Goal: Task Accomplishment & Management: Manage account settings

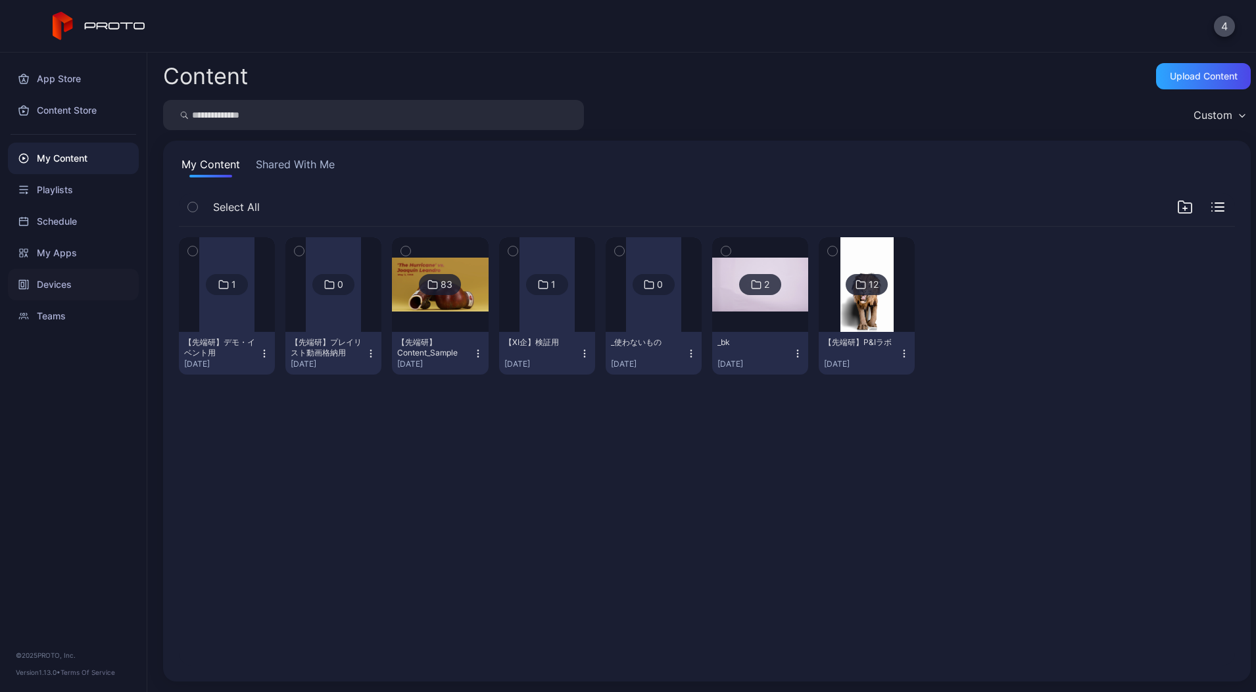
click at [55, 280] on div "Devices" at bounding box center [73, 285] width 131 height 32
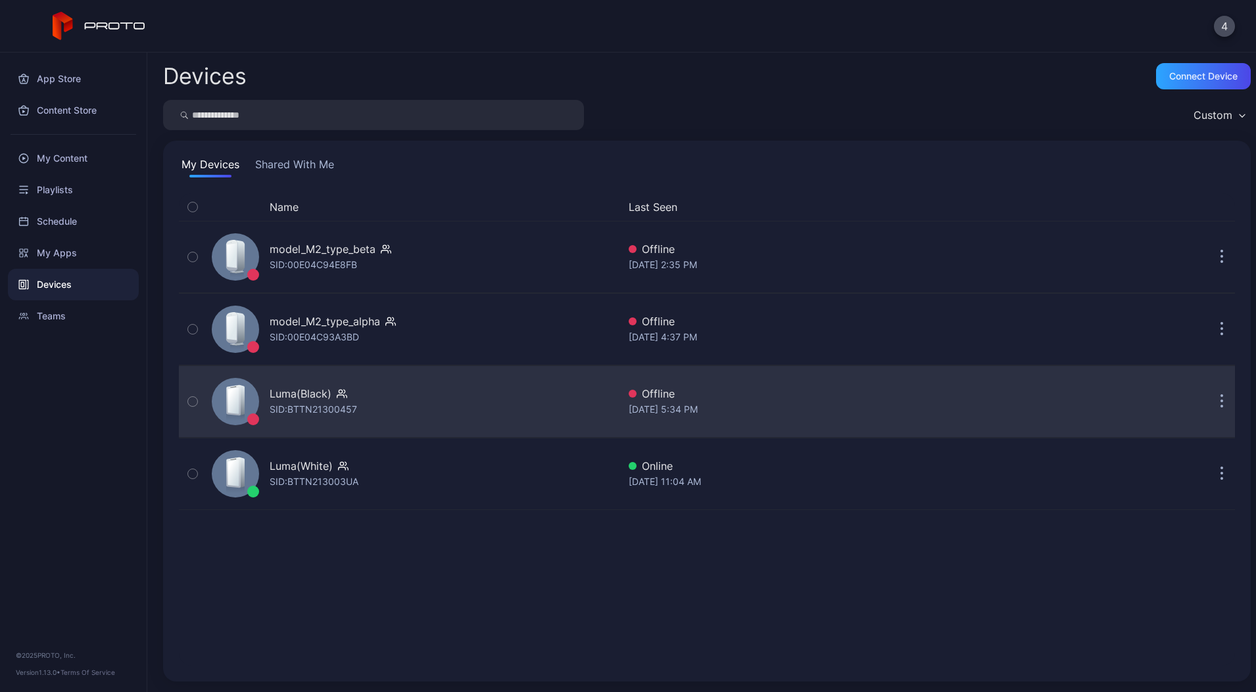
click at [321, 396] on div "Luma(Black)" at bounding box center [301, 394] width 62 height 16
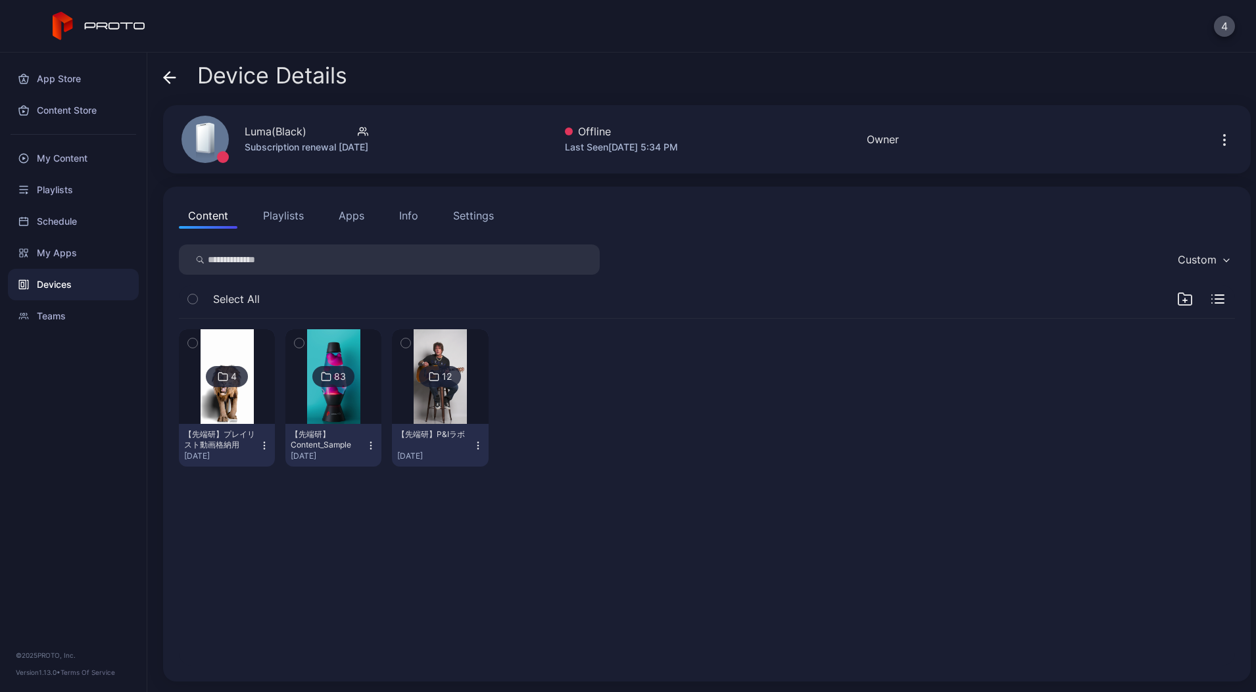
click at [172, 80] on icon at bounding box center [169, 77] width 13 height 13
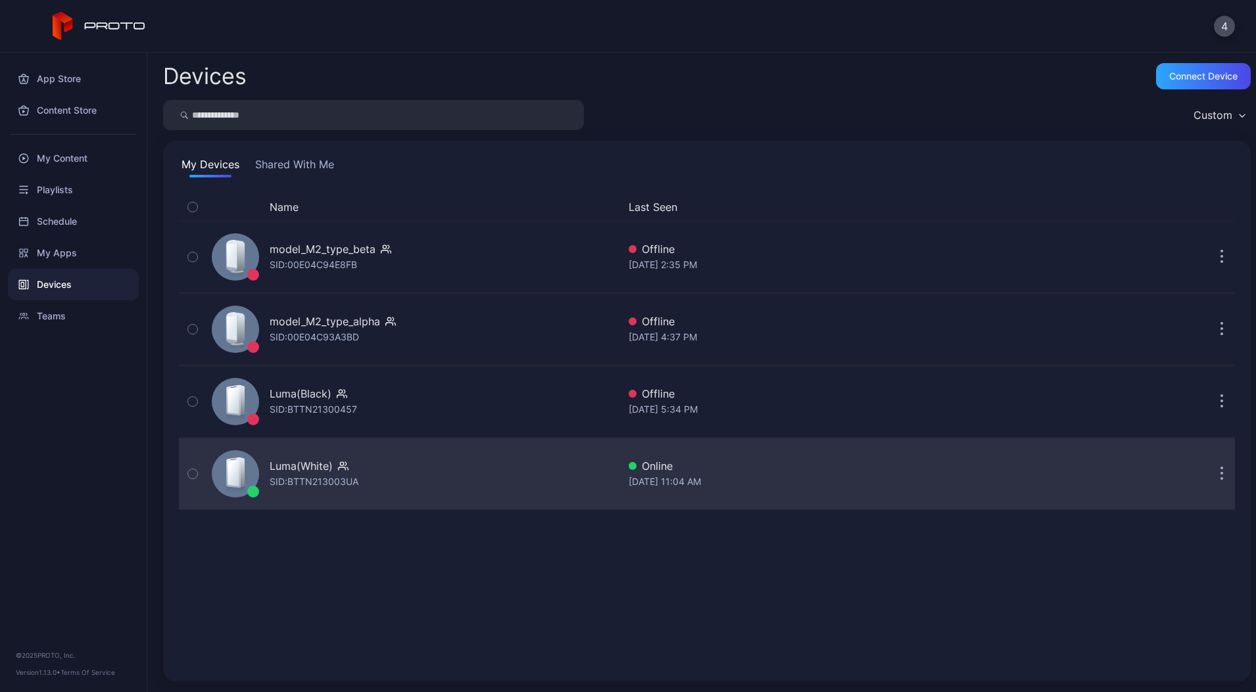
click at [350, 487] on div "SID: BTTN213003UA" at bounding box center [314, 482] width 89 height 16
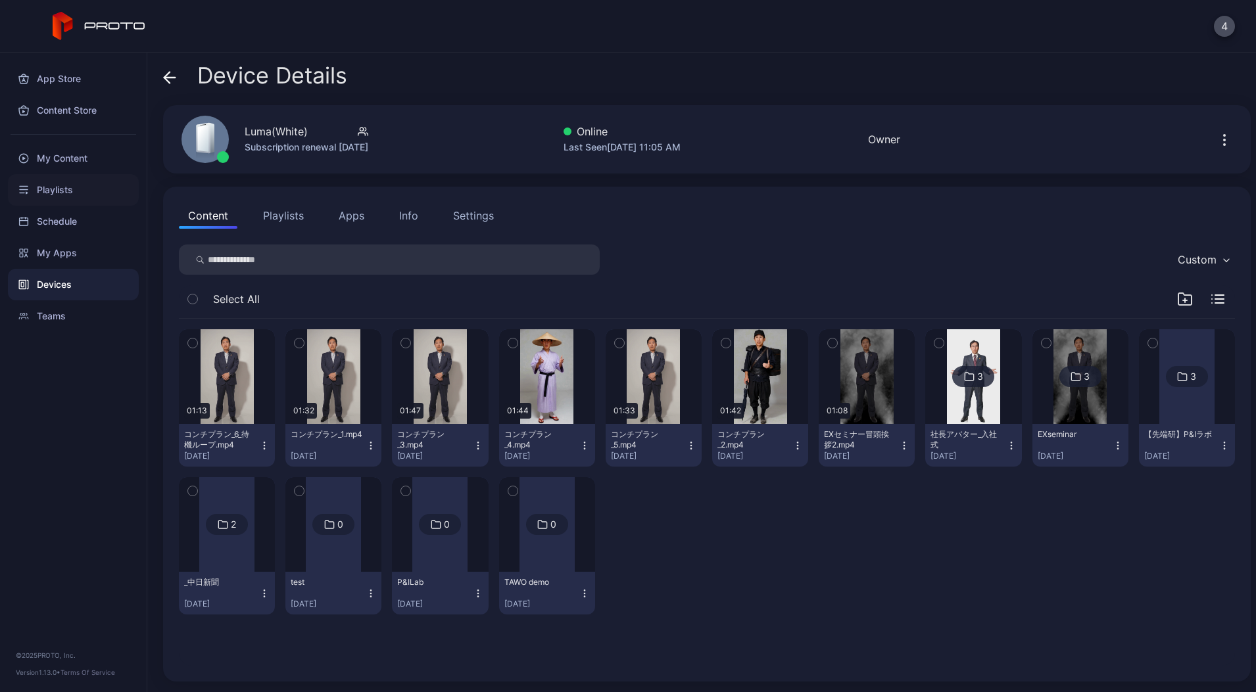
click at [74, 197] on div "Playlists" at bounding box center [73, 190] width 131 height 32
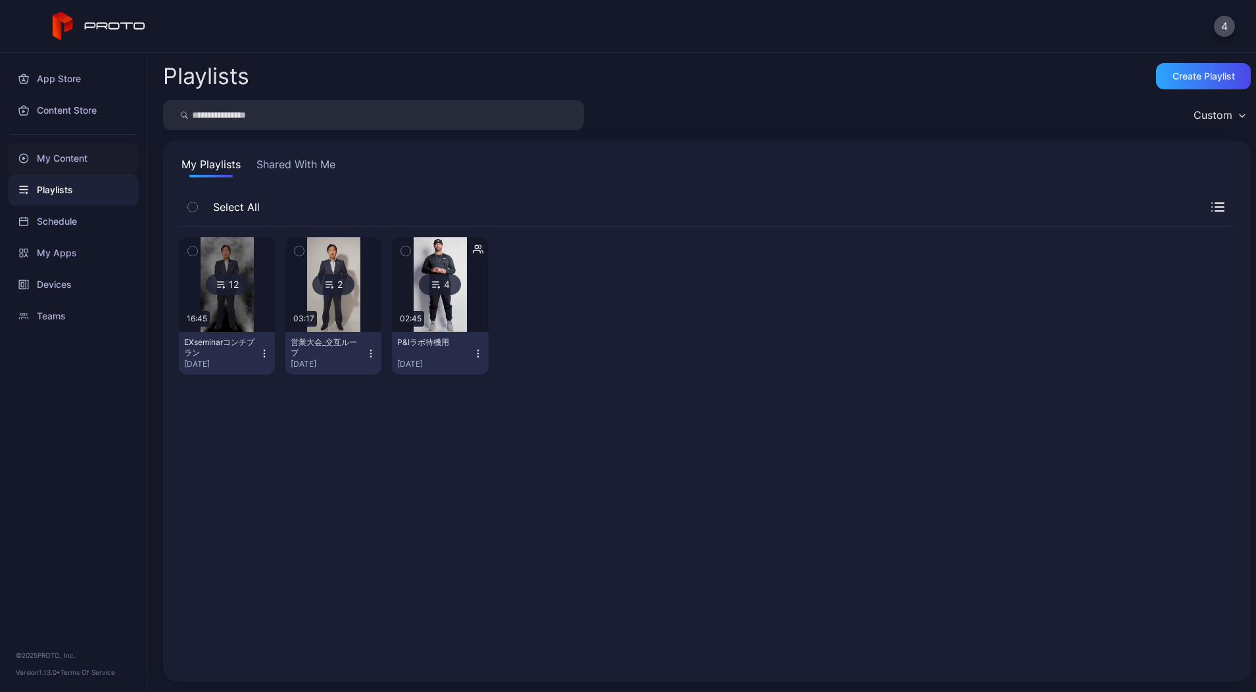
click at [74, 160] on div "My Content" at bounding box center [73, 159] width 131 height 32
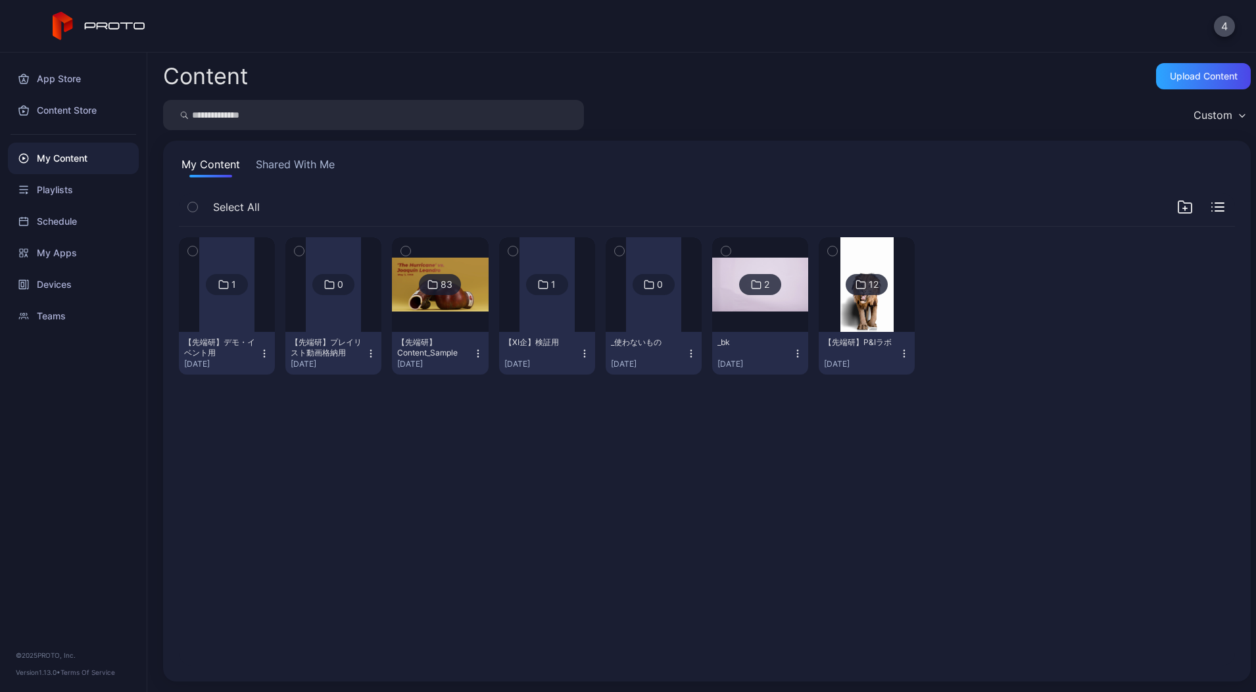
click at [224, 327] on div at bounding box center [226, 284] width 55 height 95
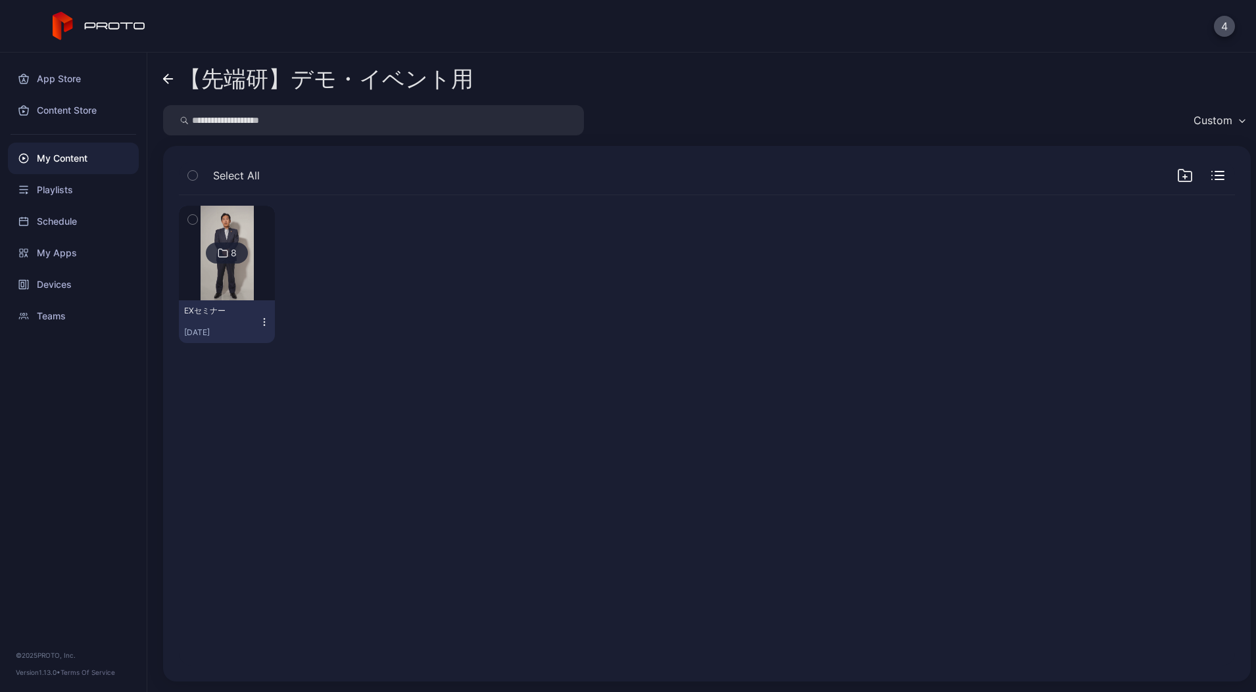
click at [170, 76] on icon at bounding box center [168, 79] width 11 height 11
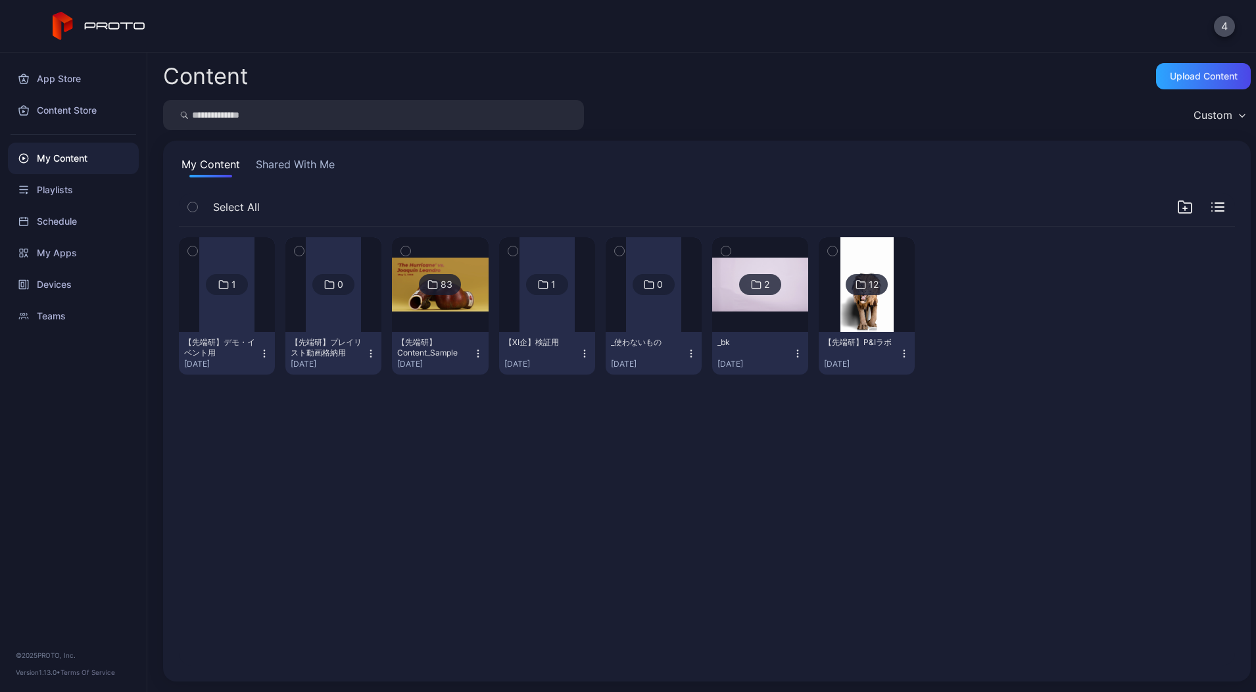
click at [229, 303] on div at bounding box center [226, 284] width 55 height 95
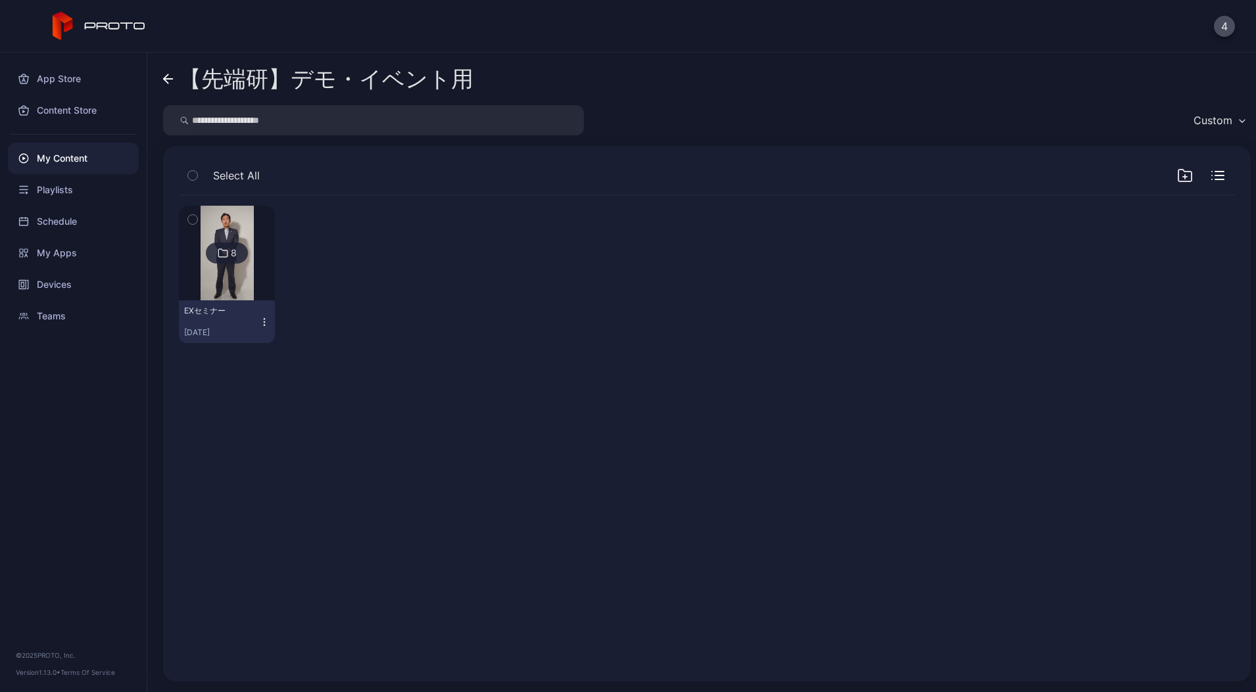
click at [237, 283] on img at bounding box center [227, 253] width 53 height 95
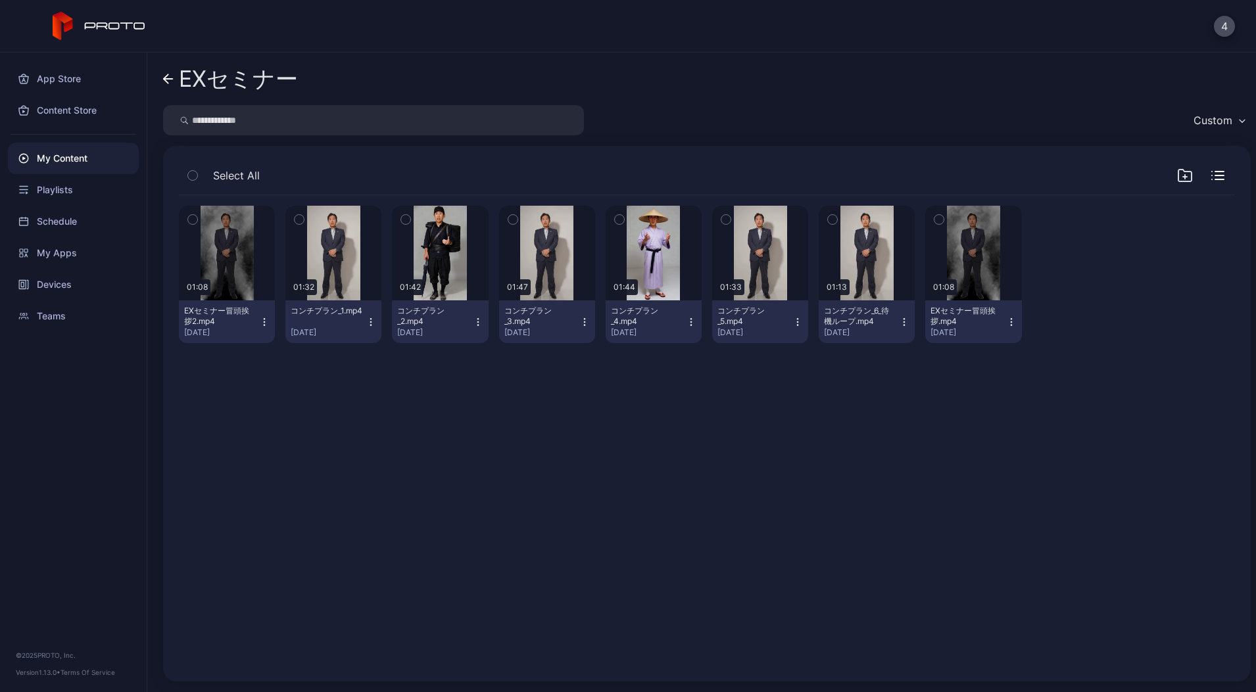
click at [165, 86] on link "EXセミナー" at bounding box center [230, 79] width 135 height 32
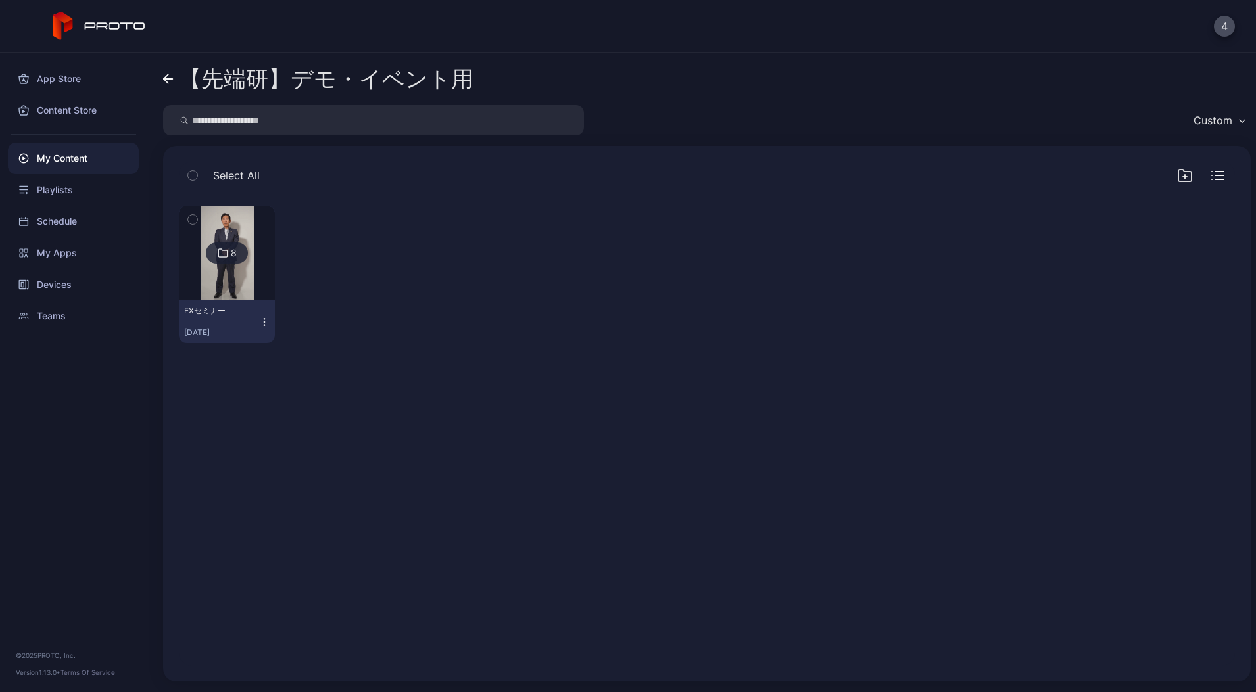
click at [164, 85] on link "【先端研】デモ・イベント用" at bounding box center [318, 79] width 310 height 32
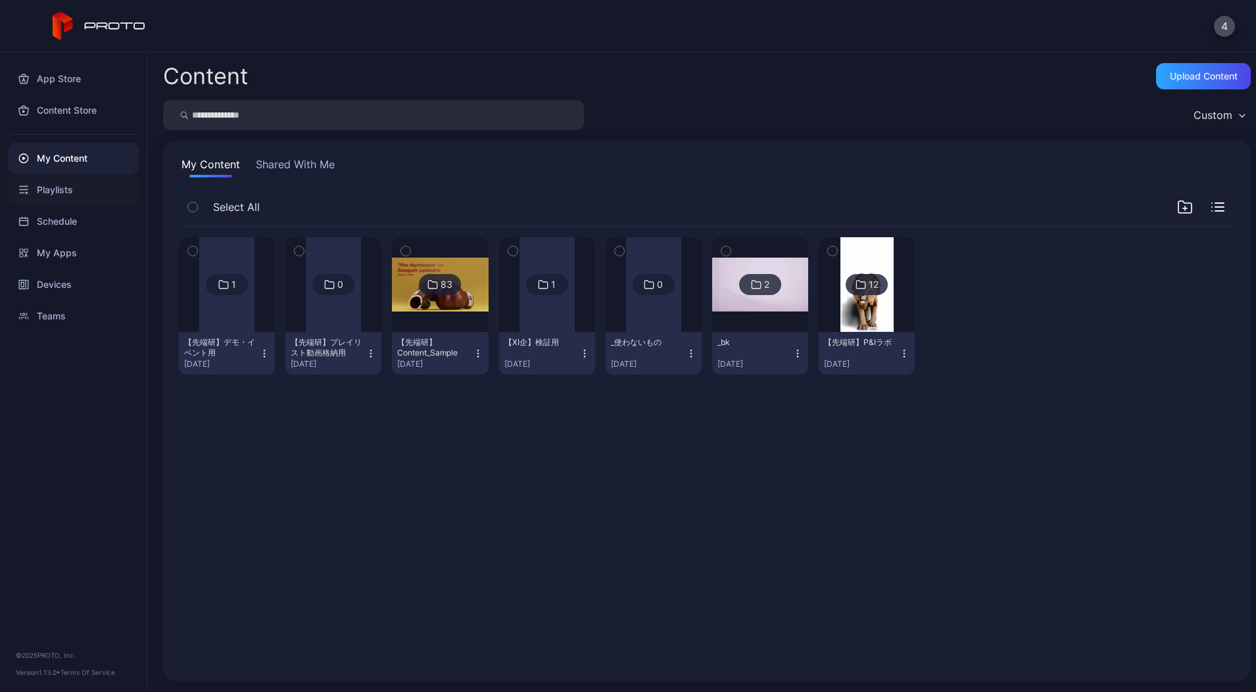
click at [55, 191] on div "Playlists" at bounding box center [73, 190] width 131 height 32
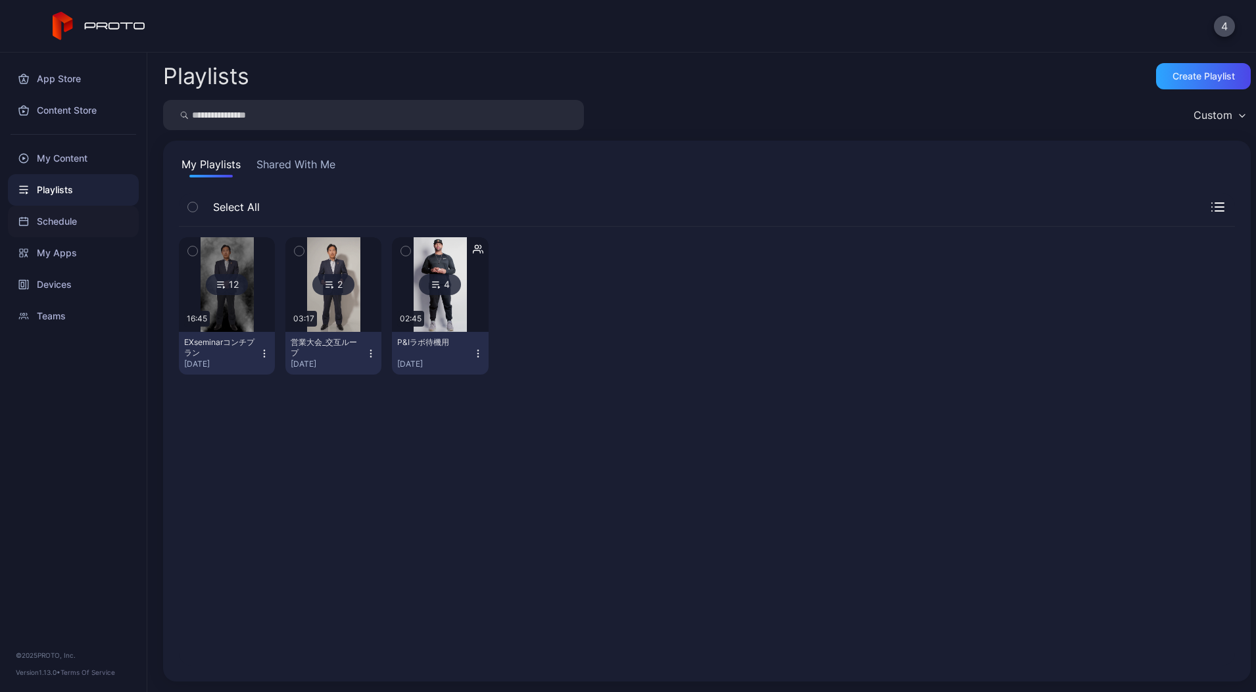
click at [57, 218] on div "Schedule" at bounding box center [73, 222] width 131 height 32
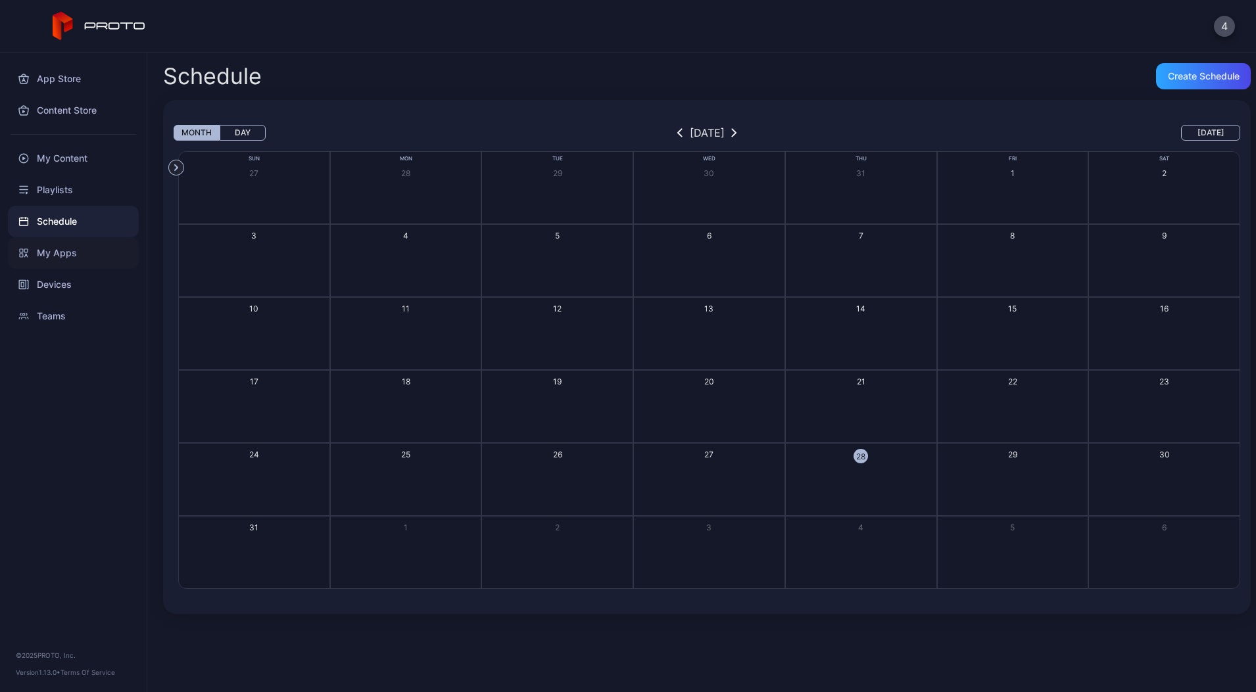
click at [59, 257] on div "My Apps" at bounding box center [73, 253] width 131 height 32
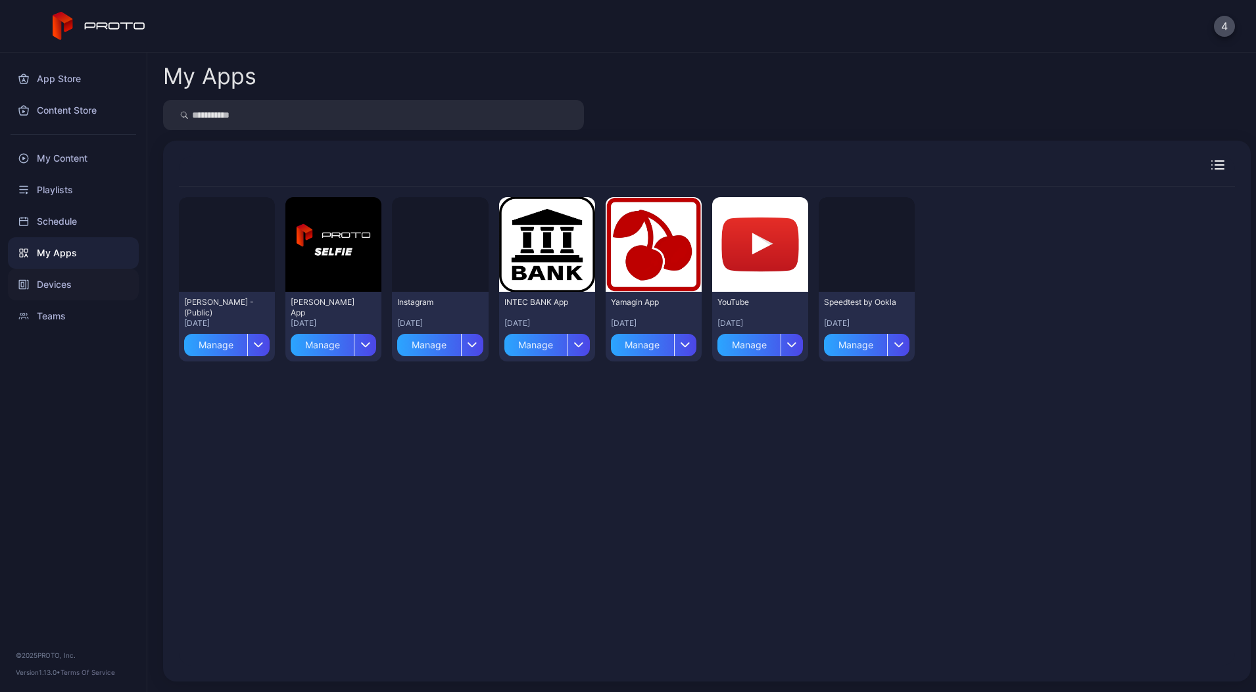
click at [65, 277] on div "Devices" at bounding box center [73, 285] width 131 height 32
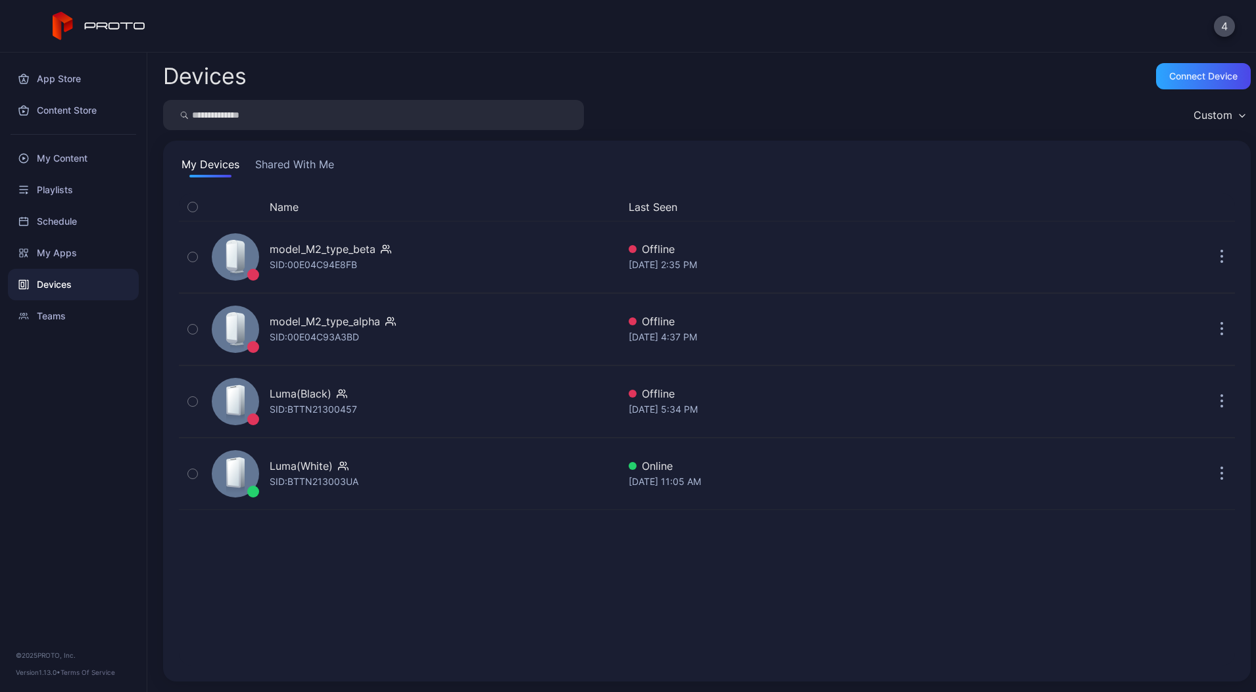
click at [311, 167] on button "Shared With Me" at bounding box center [294, 166] width 84 height 21
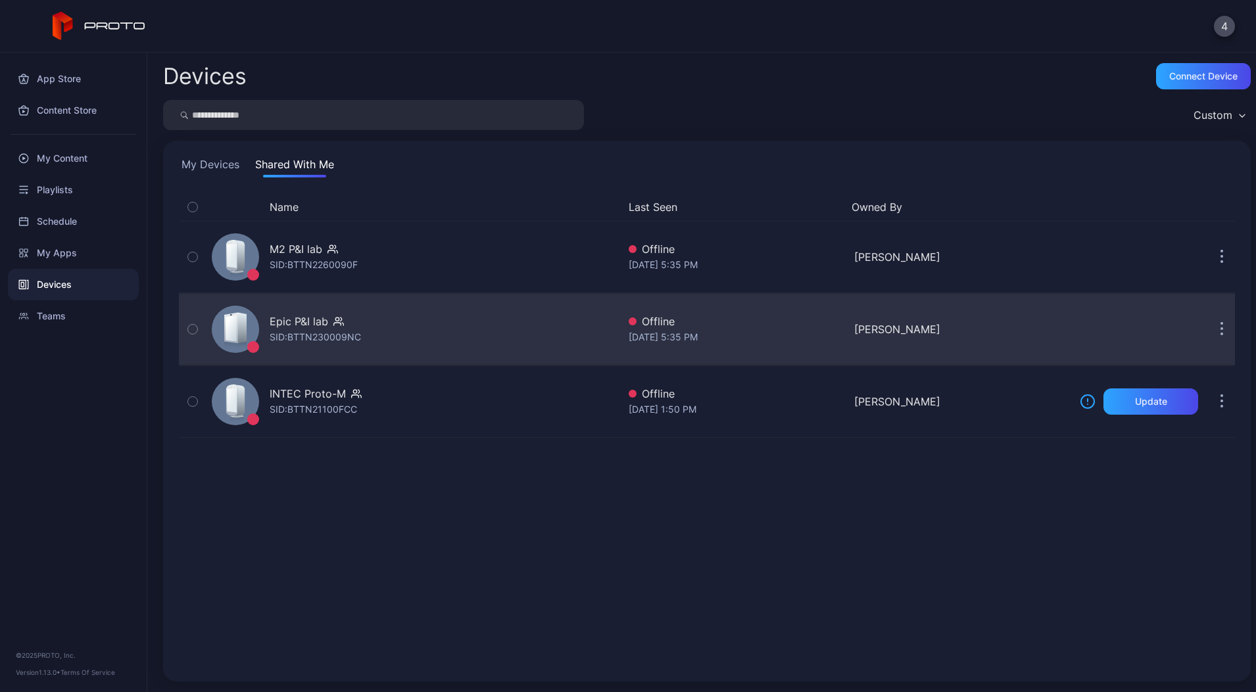
click at [327, 323] on div "Epic P&I lab" at bounding box center [315, 322] width 91 height 16
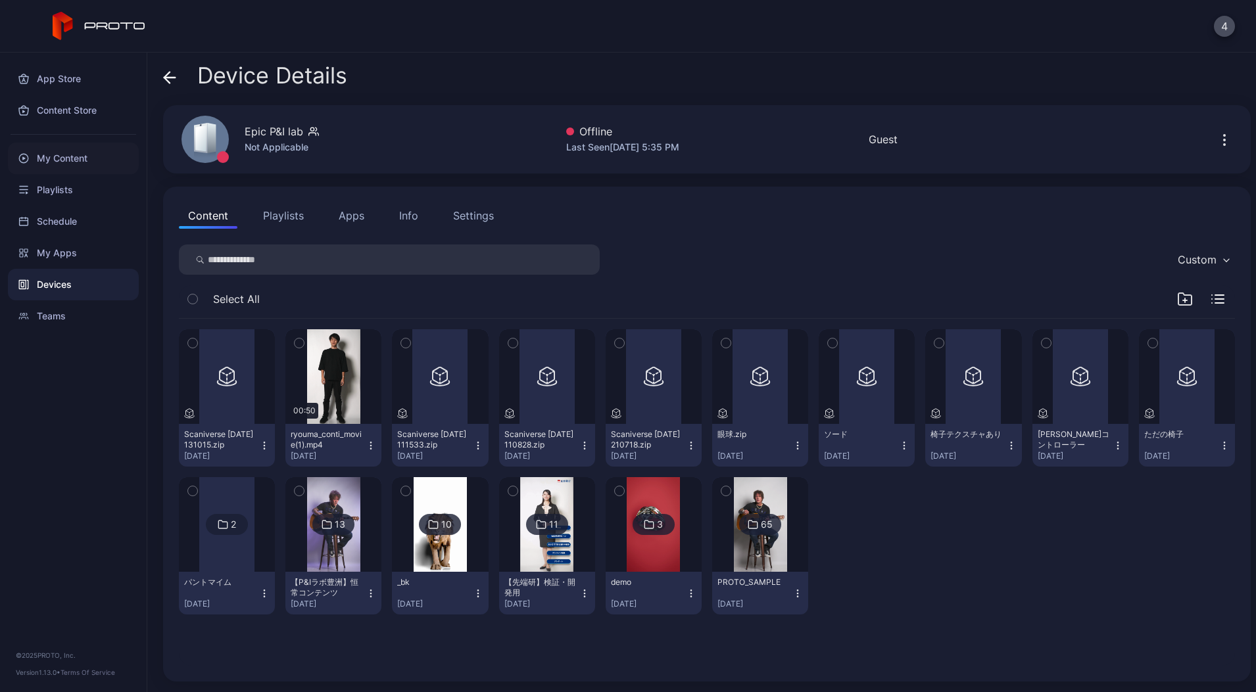
click at [46, 154] on div "My Content" at bounding box center [73, 159] width 131 height 32
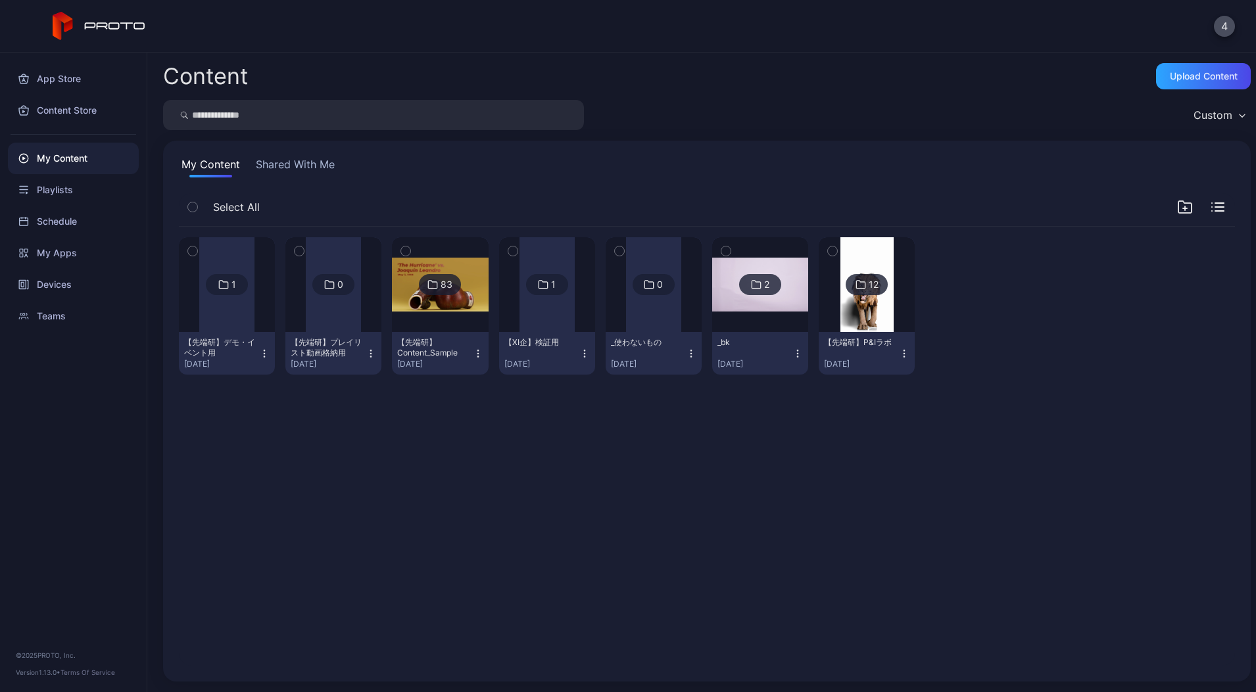
click at [567, 343] on div "【XI企】検証用" at bounding box center [540, 342] width 72 height 11
click at [573, 304] on div at bounding box center [546, 284] width 55 height 95
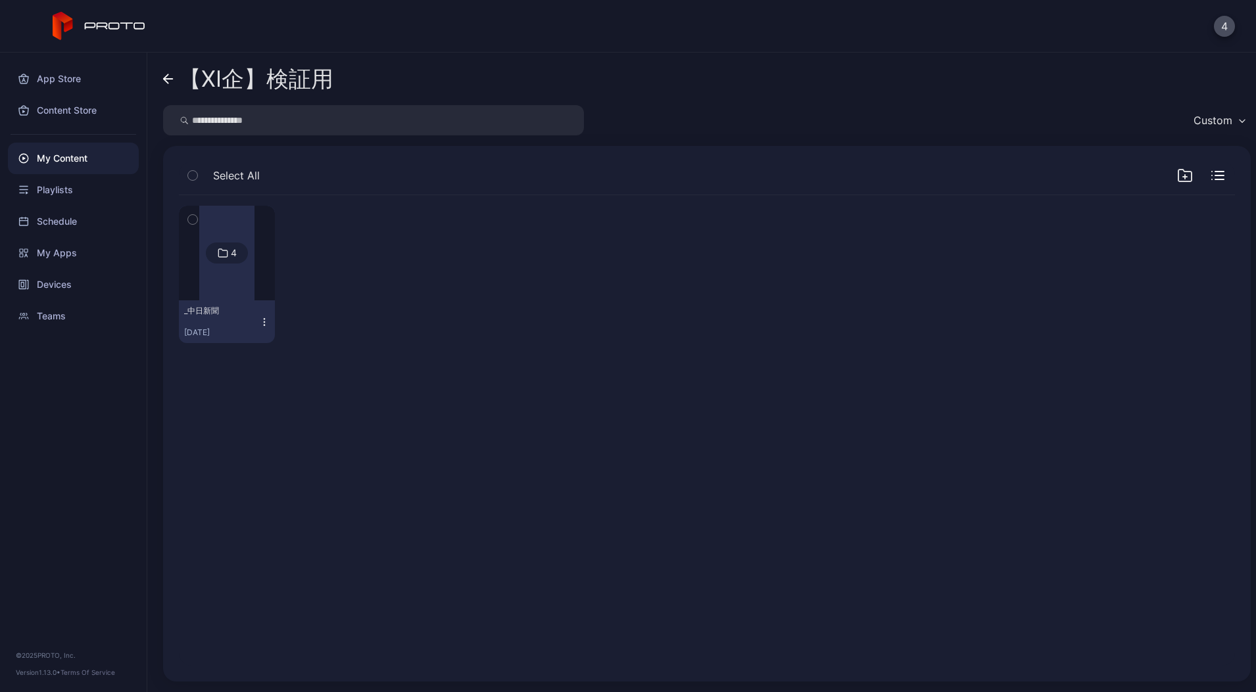
click at [165, 78] on icon at bounding box center [166, 78] width 5 height 9
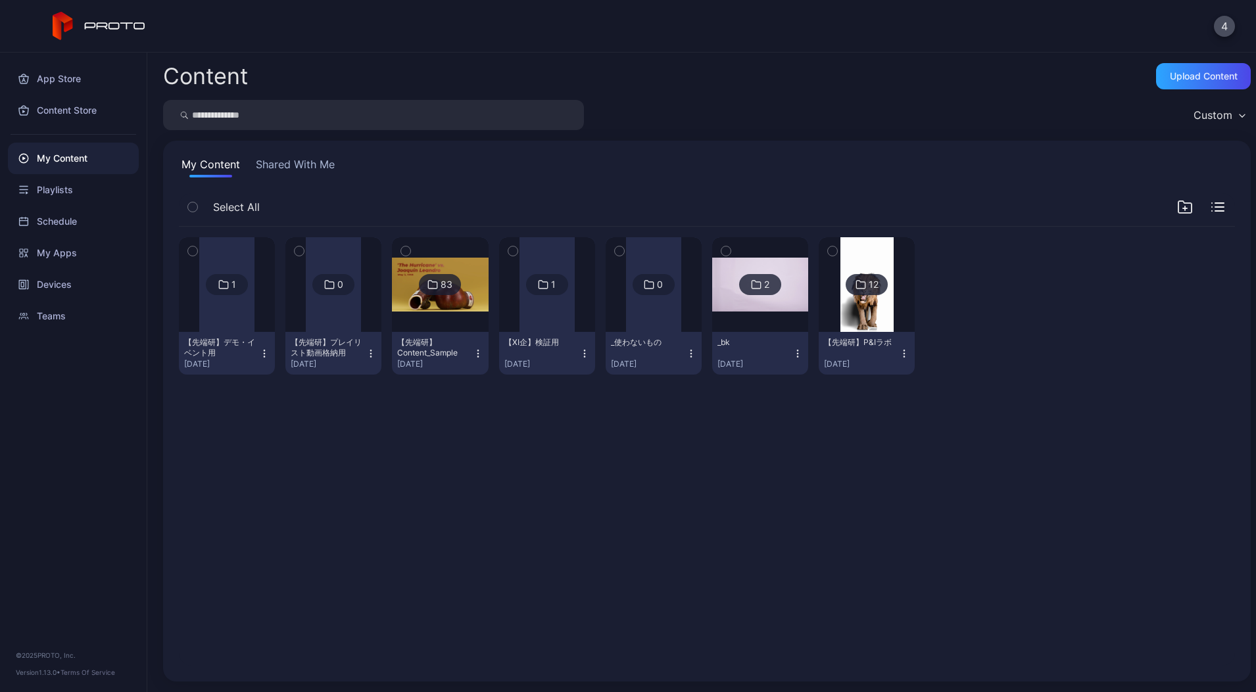
click at [590, 355] on icon "button" at bounding box center [584, 353] width 11 height 11
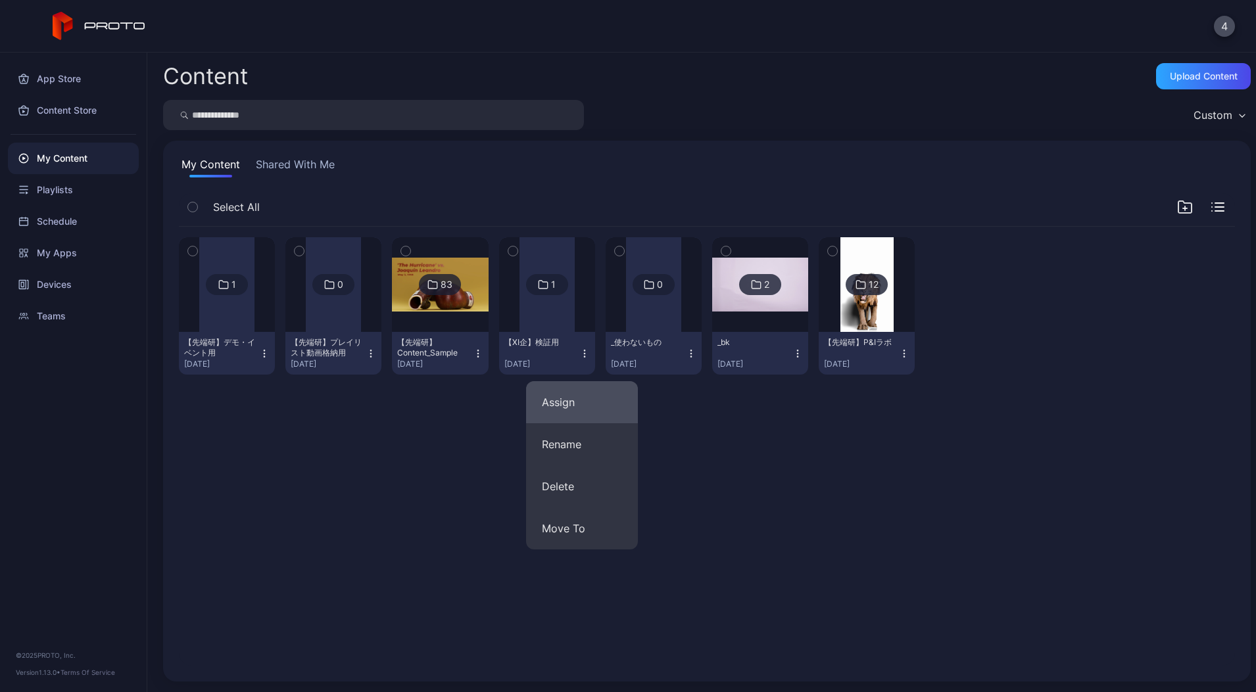
click at [594, 403] on button "Assign" at bounding box center [582, 402] width 112 height 42
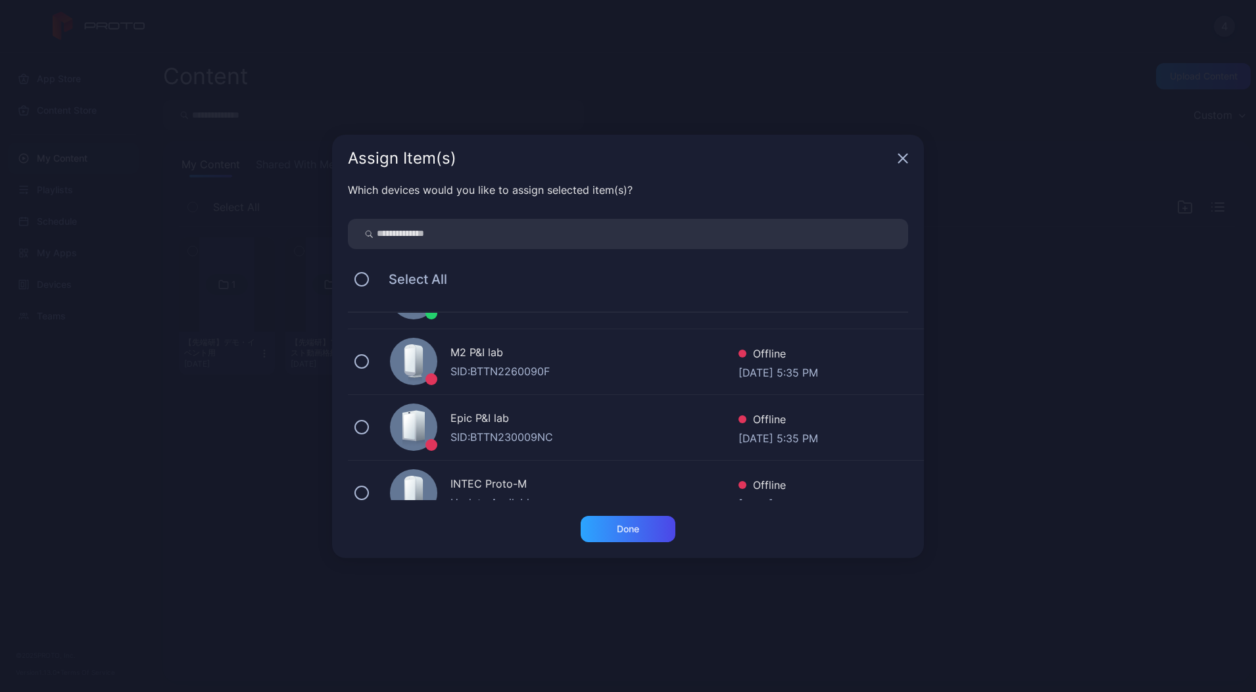
scroll to position [273, 0]
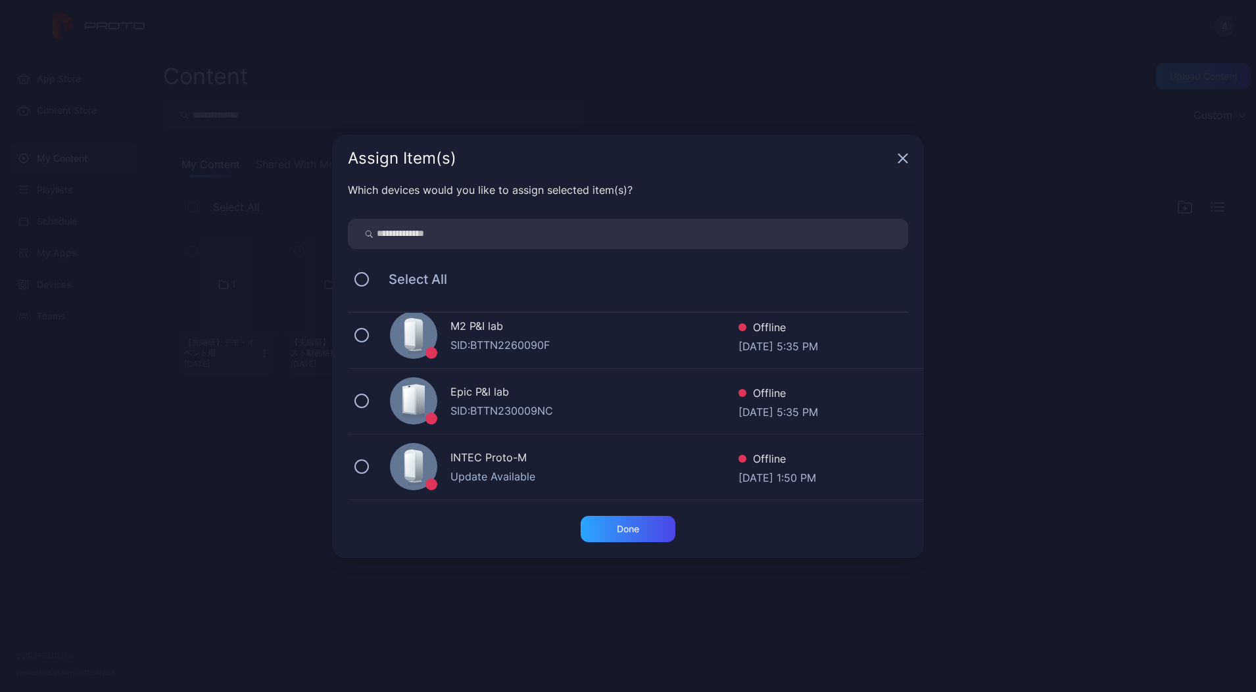
click at [497, 402] on div "Epic P&I lab" at bounding box center [594, 393] width 288 height 19
click at [630, 529] on div "Done" at bounding box center [628, 529] width 22 height 11
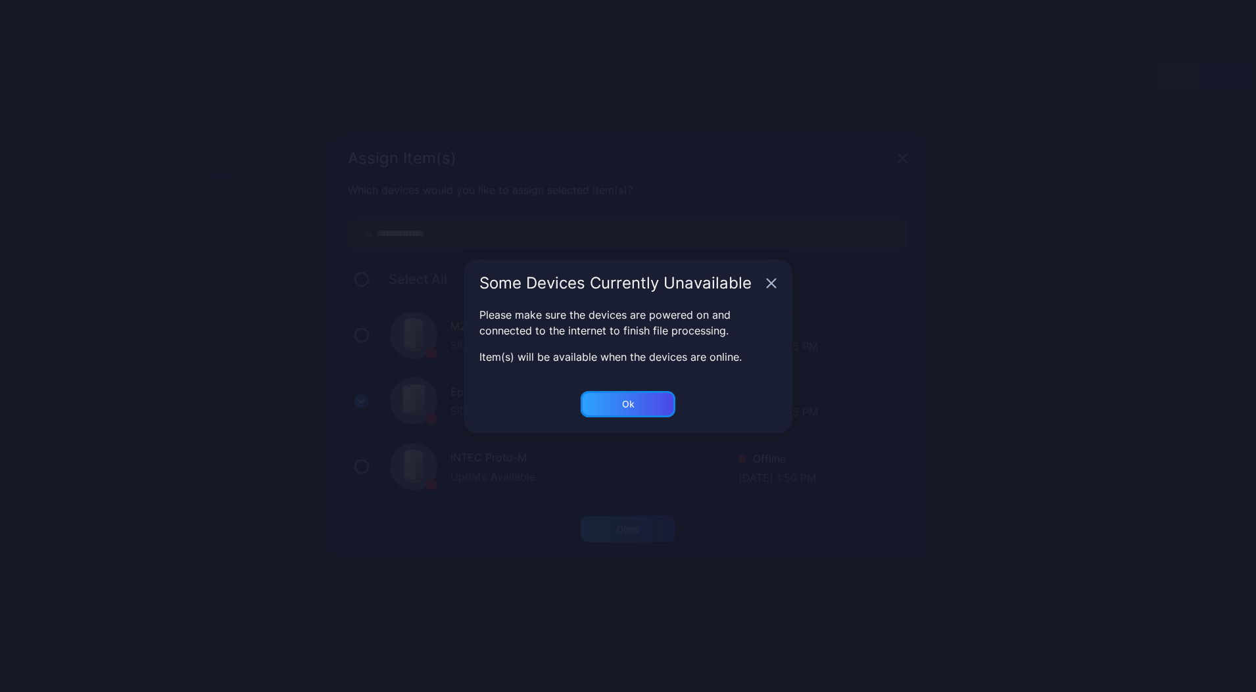
click at [618, 516] on div "Ok" at bounding box center [628, 529] width 95 height 26
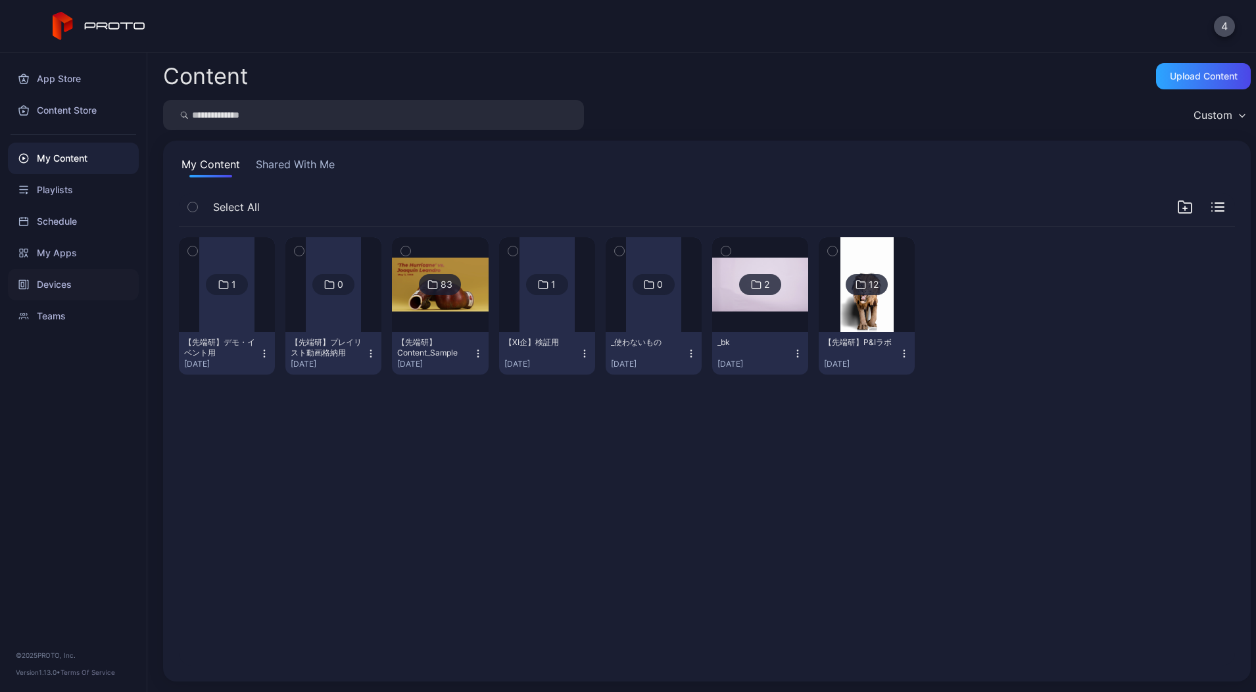
click at [48, 280] on div "Devices" at bounding box center [73, 285] width 131 height 32
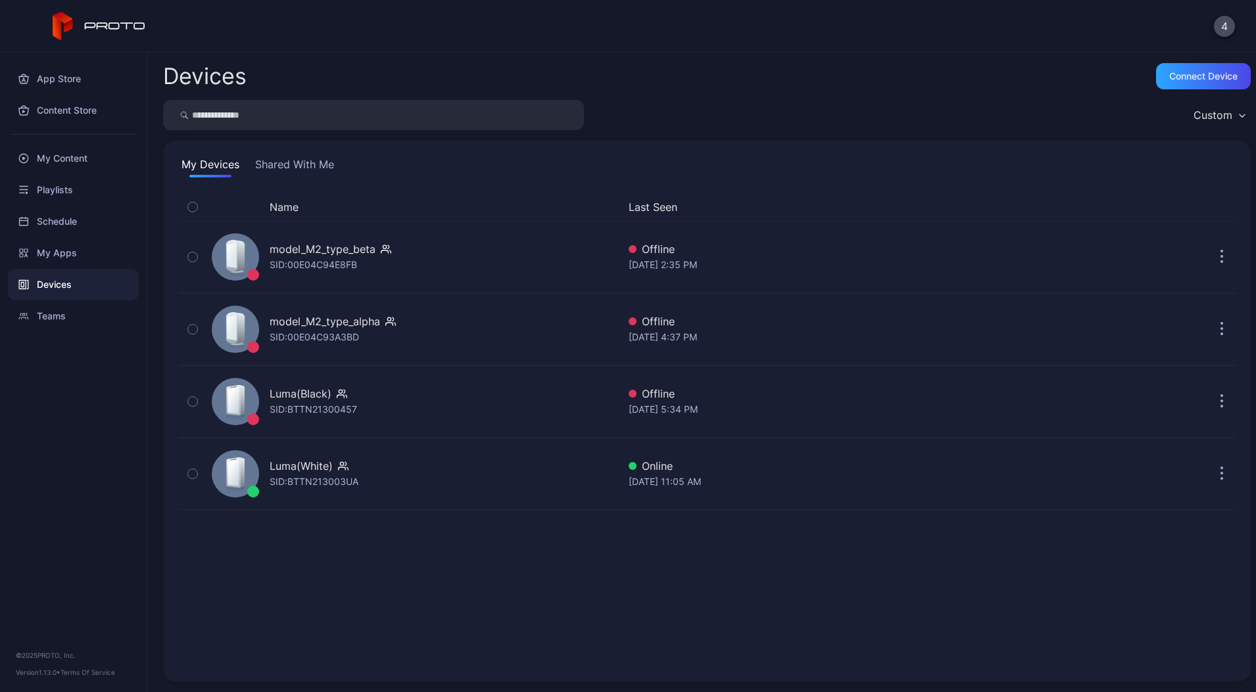
click at [296, 165] on button "Shared With Me" at bounding box center [294, 166] width 84 height 21
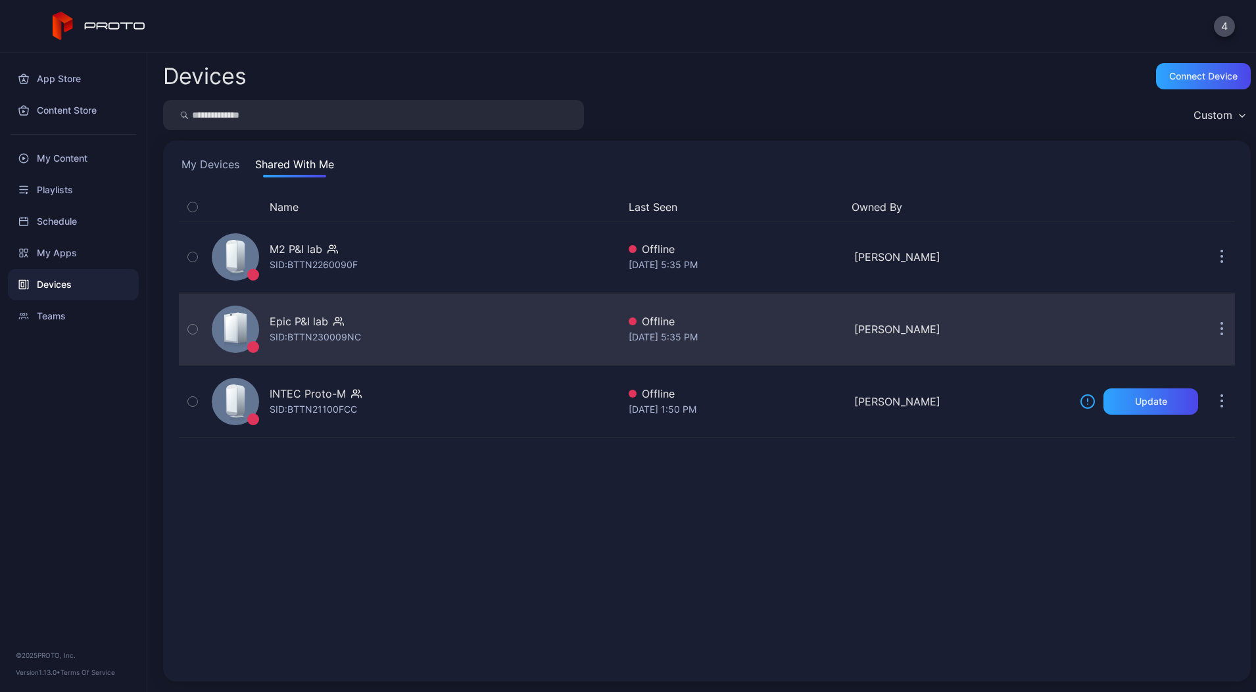
click at [321, 327] on div "Epic P&I lab" at bounding box center [299, 322] width 59 height 16
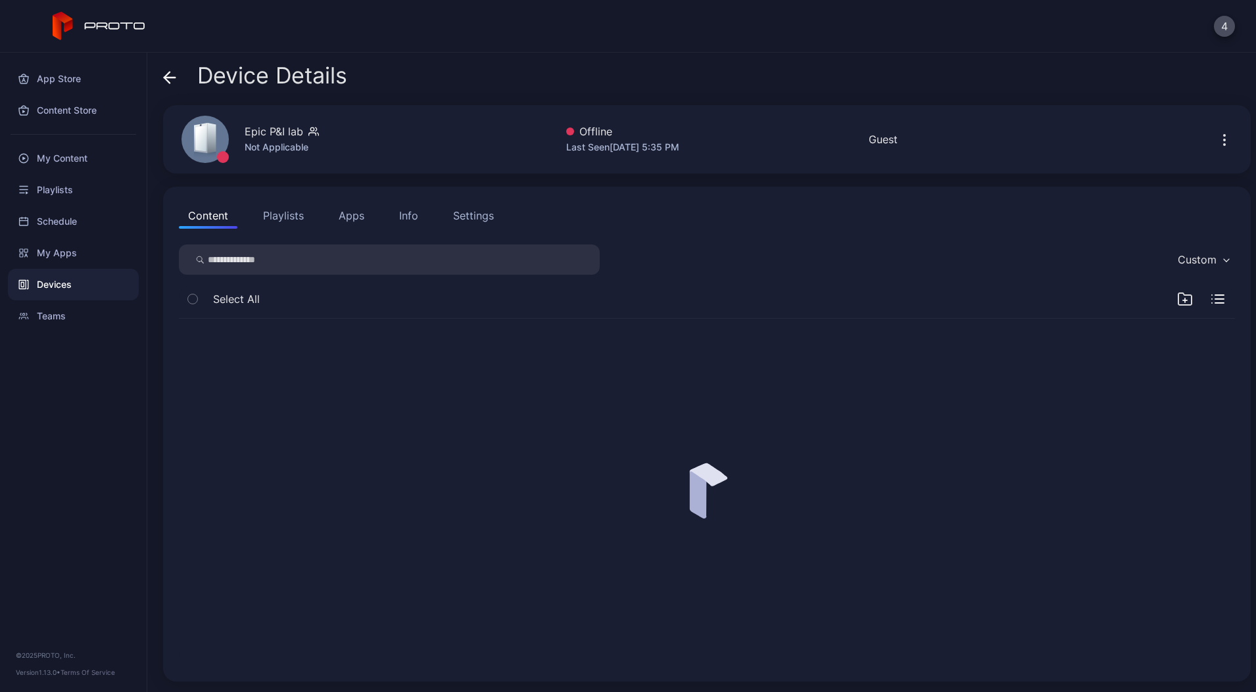
click at [454, 432] on div at bounding box center [706, 492] width 1077 height 368
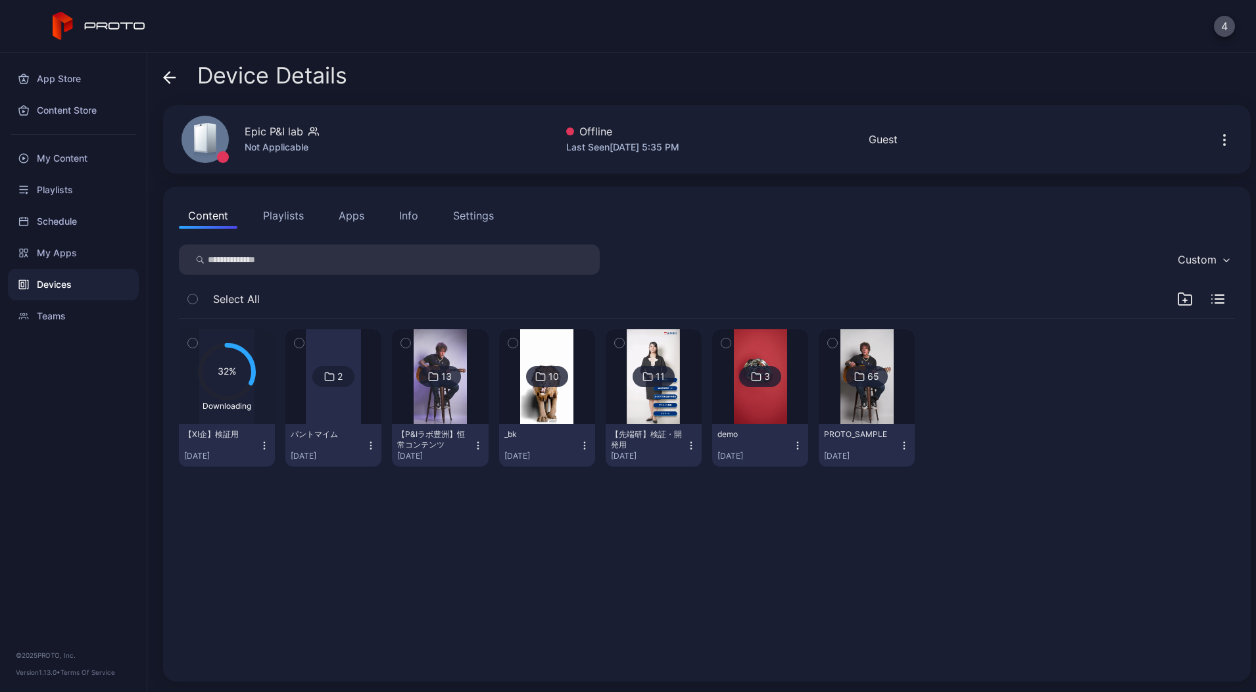
click at [361, 410] on div at bounding box center [333, 376] width 55 height 95
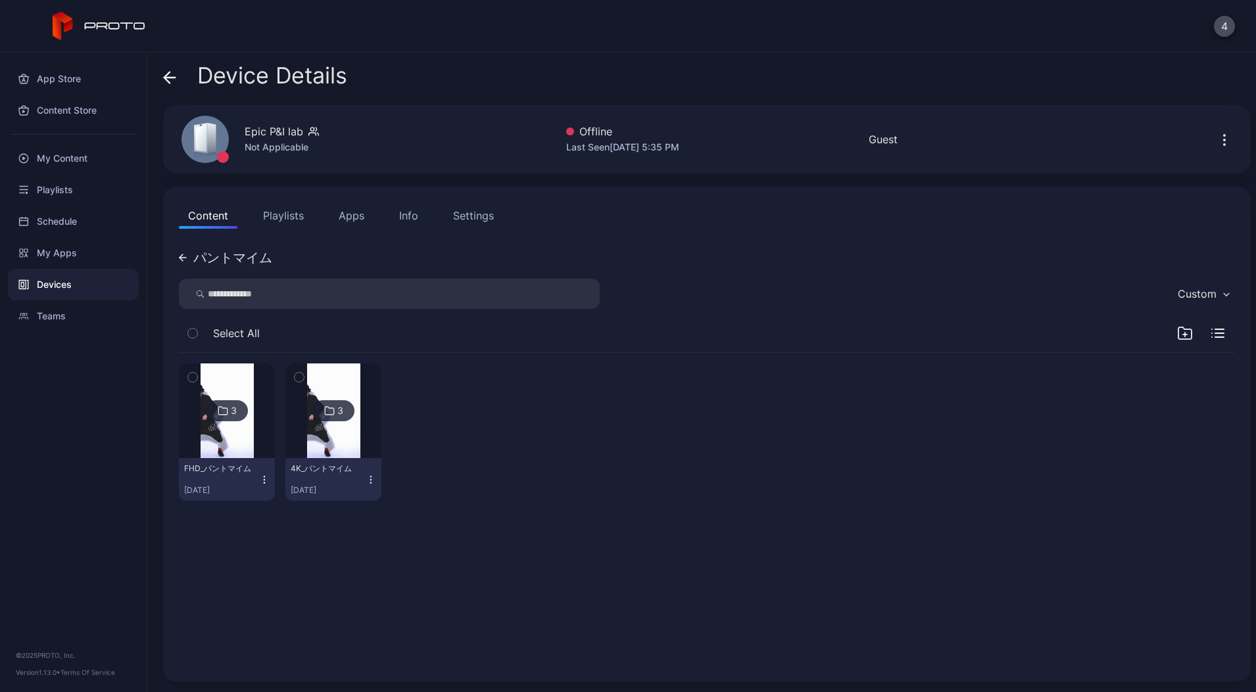
click at [181, 256] on icon at bounding box center [180, 257] width 3 height 7
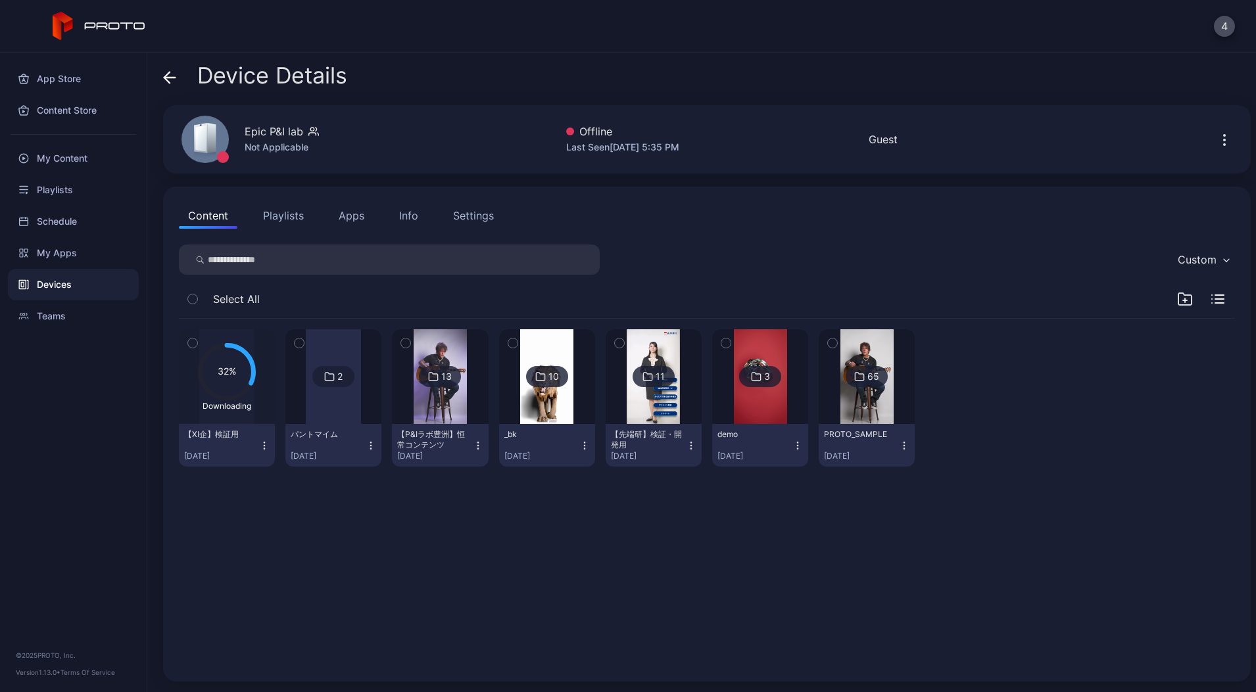
click at [459, 440] on div "【P&Iラボ豊洲】恒常コンテンツ" at bounding box center [433, 439] width 72 height 21
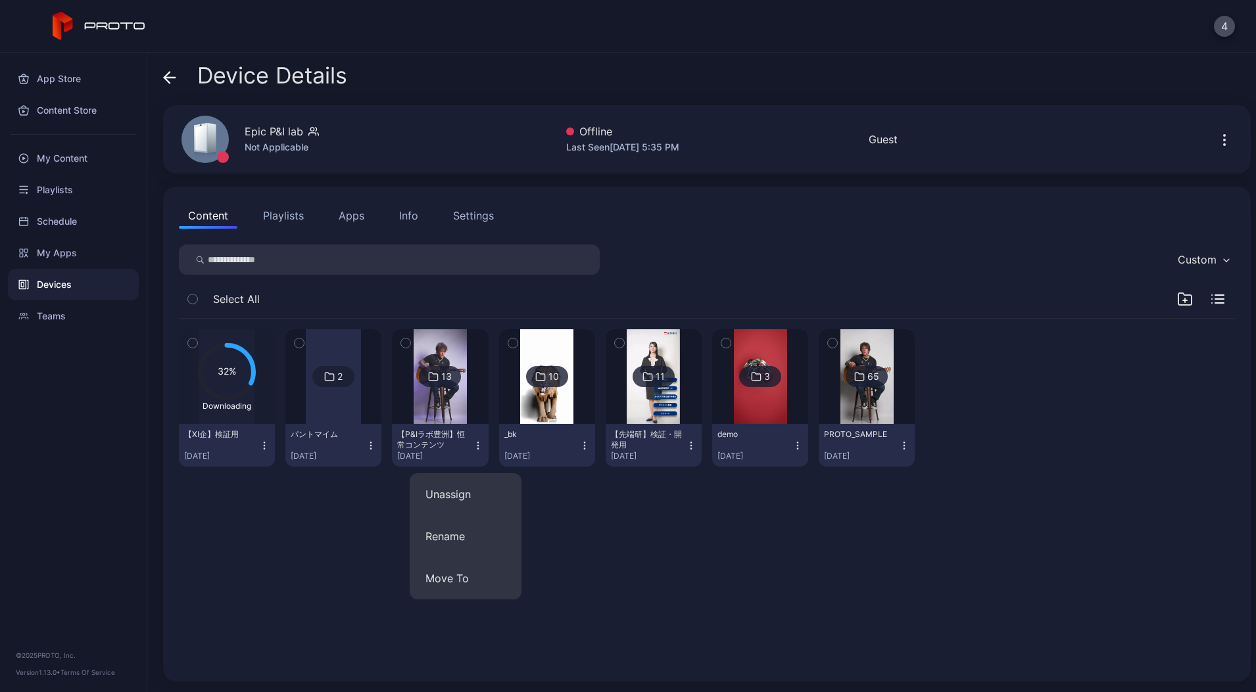
click at [467, 396] on img at bounding box center [440, 376] width 53 height 95
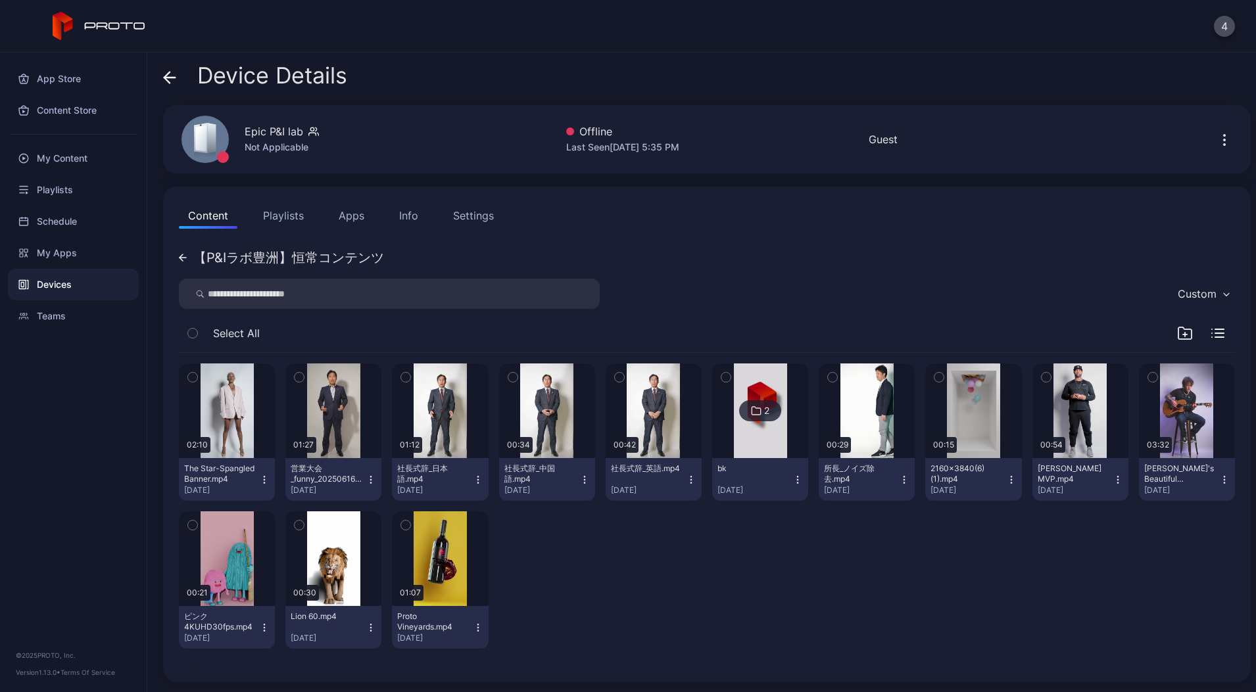
click at [181, 258] on icon at bounding box center [182, 258] width 7 height 0
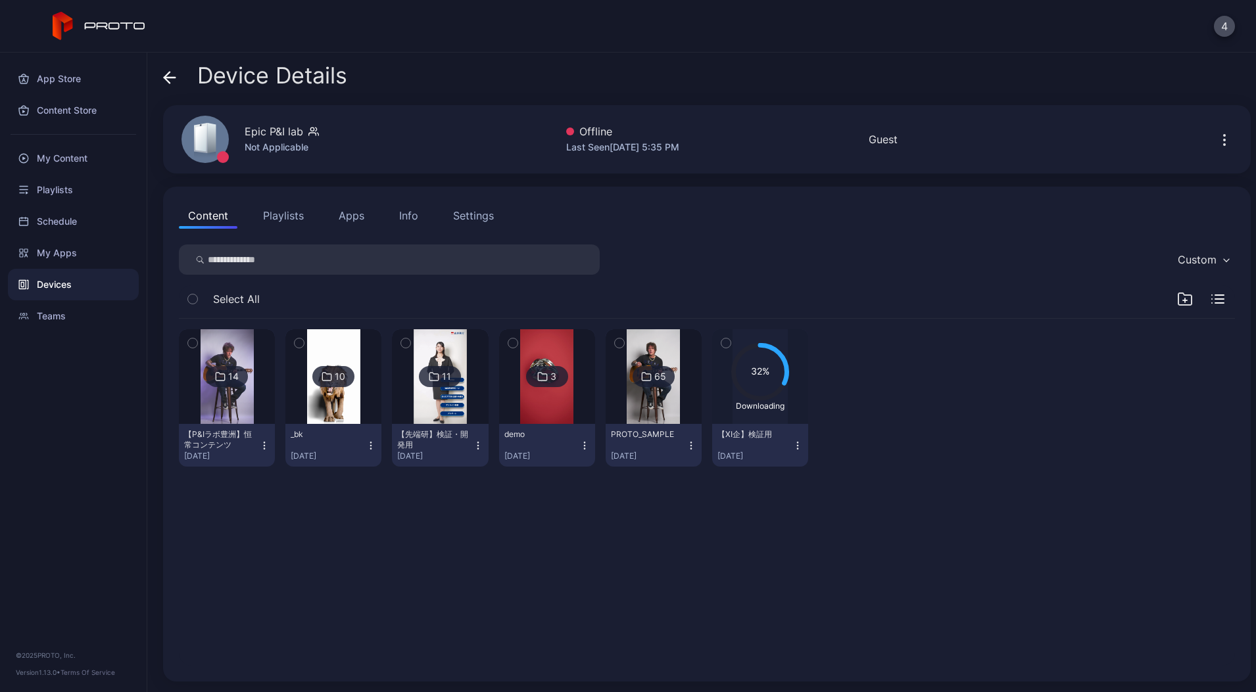
click at [577, 431] on div "demo" at bounding box center [540, 434] width 72 height 11
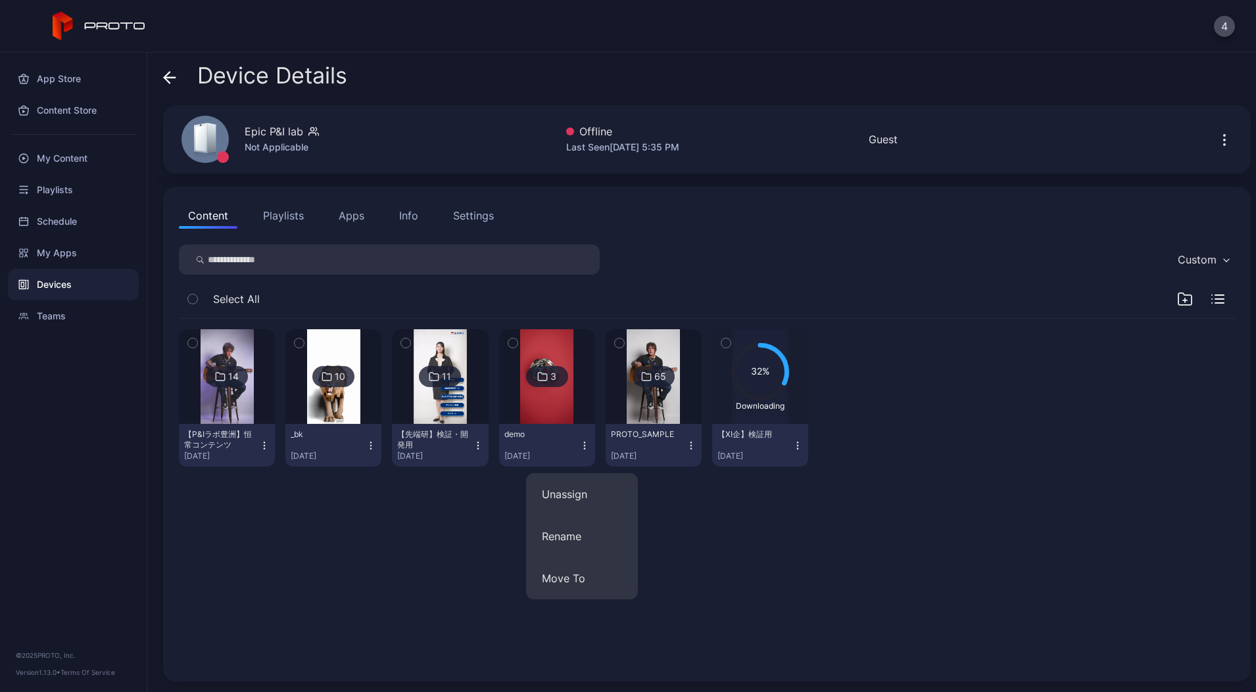
click at [564, 412] on img at bounding box center [546, 376] width 53 height 95
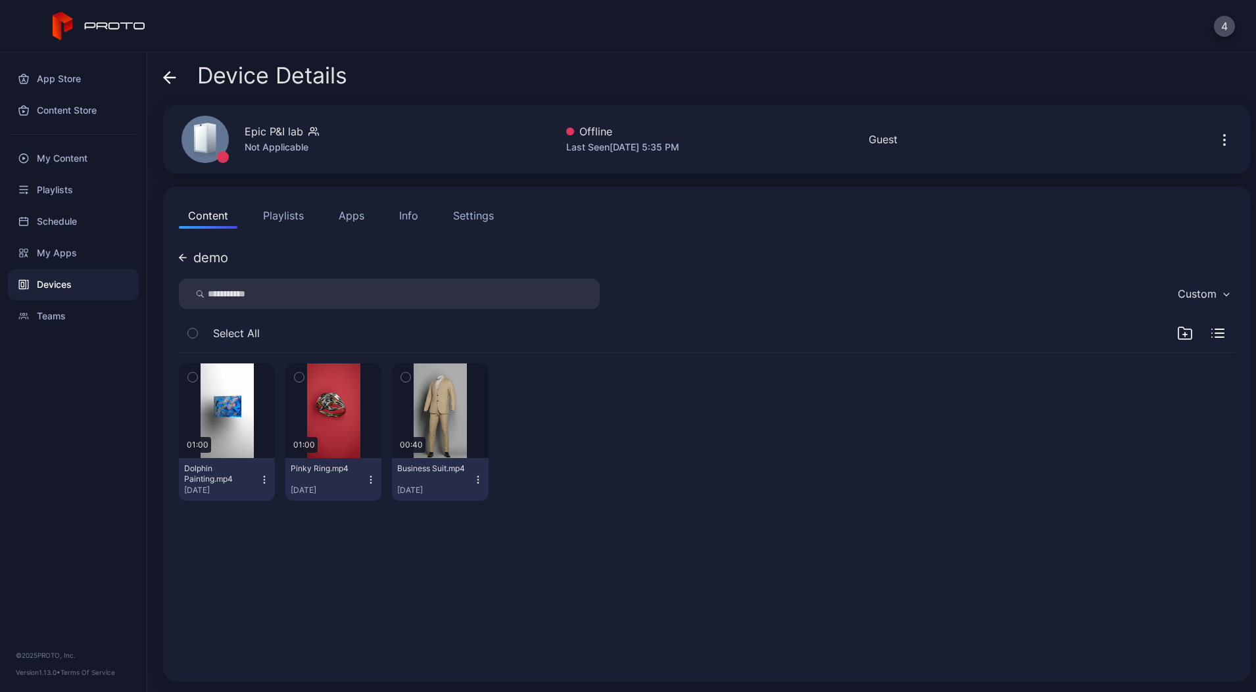
drag, startPoint x: 181, startPoint y: 258, endPoint x: 221, endPoint y: 276, distance: 44.1
click at [181, 258] on icon at bounding box center [183, 258] width 8 height 8
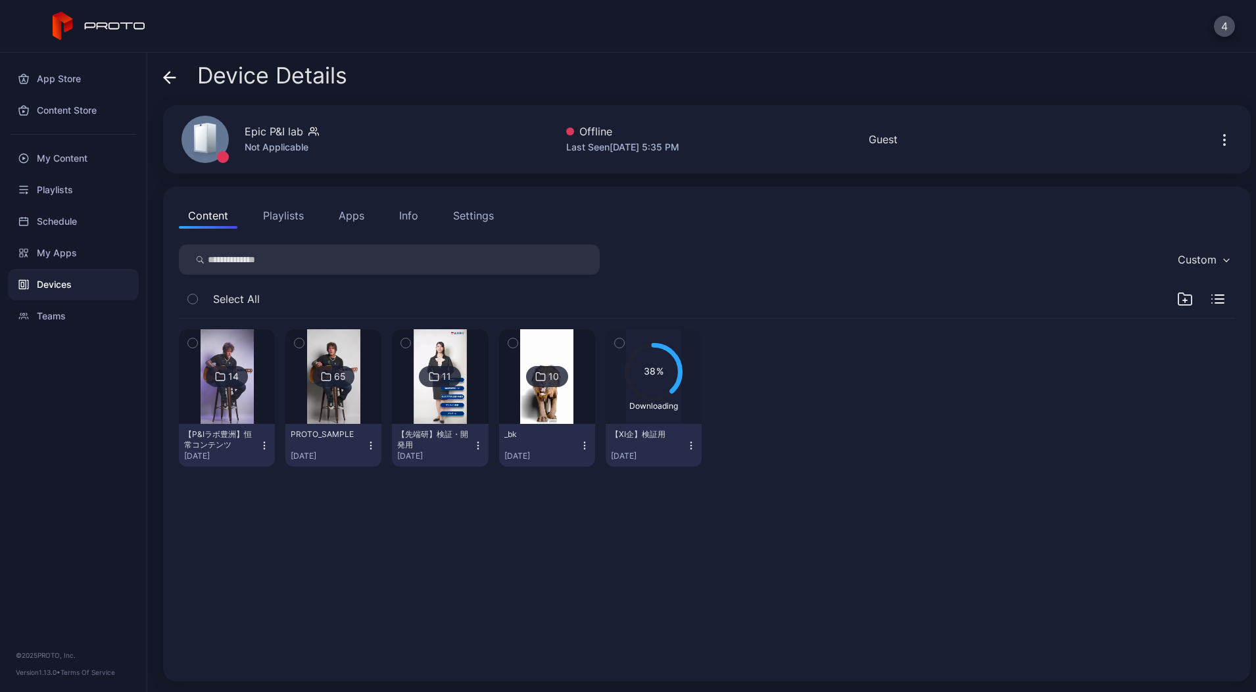
click at [519, 517] on div "14 【P&Iラボ豊洲】恒常コンテンツ [DATE] 65 PROTO_SAMPLE [DATE] 11 【先端研】検証・開発用 [DATE] 10 _bk …" at bounding box center [706, 492] width 1077 height 368
click at [72, 281] on div "Devices" at bounding box center [73, 285] width 131 height 32
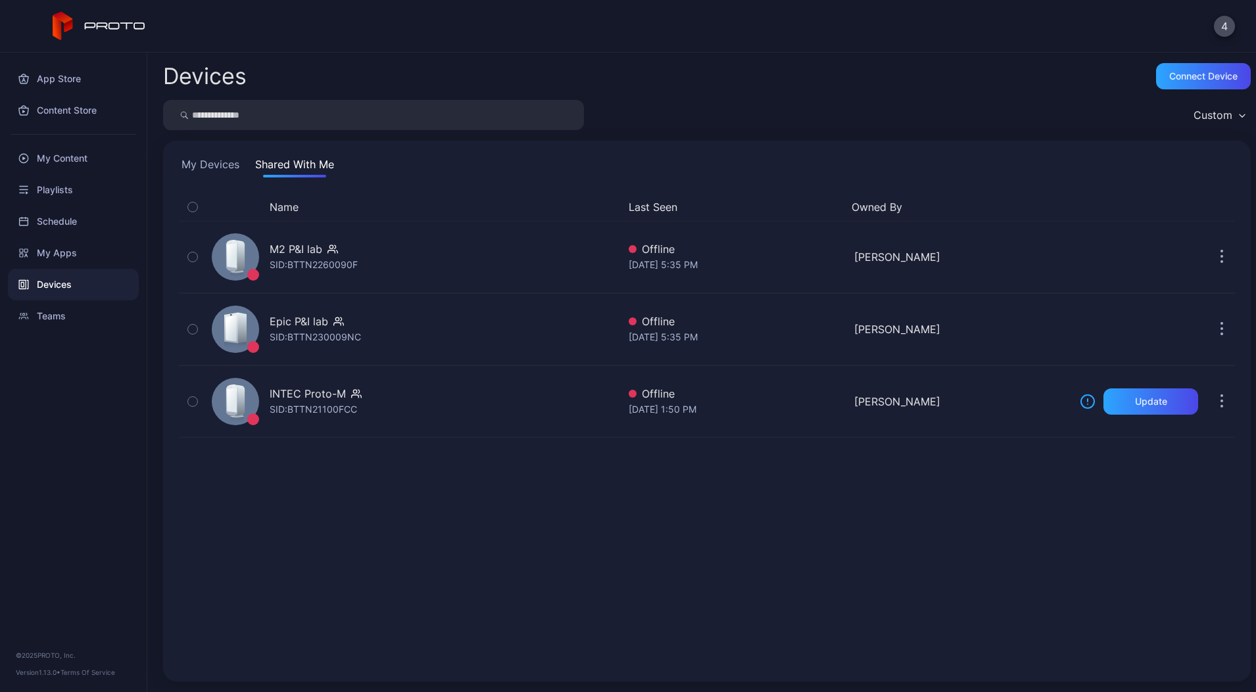
click at [196, 162] on button "My Devices" at bounding box center [210, 166] width 63 height 21
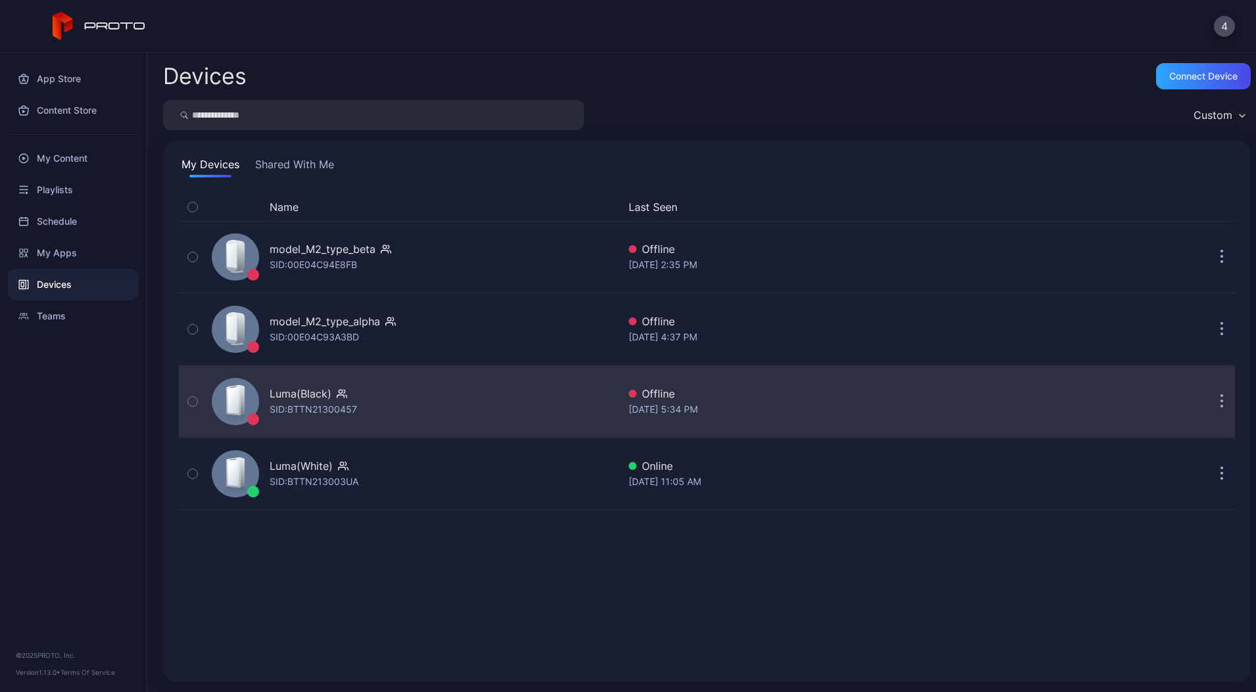
click at [321, 387] on div "Luma(Black)" at bounding box center [301, 394] width 62 height 16
